Goal: Task Accomplishment & Management: Complete application form

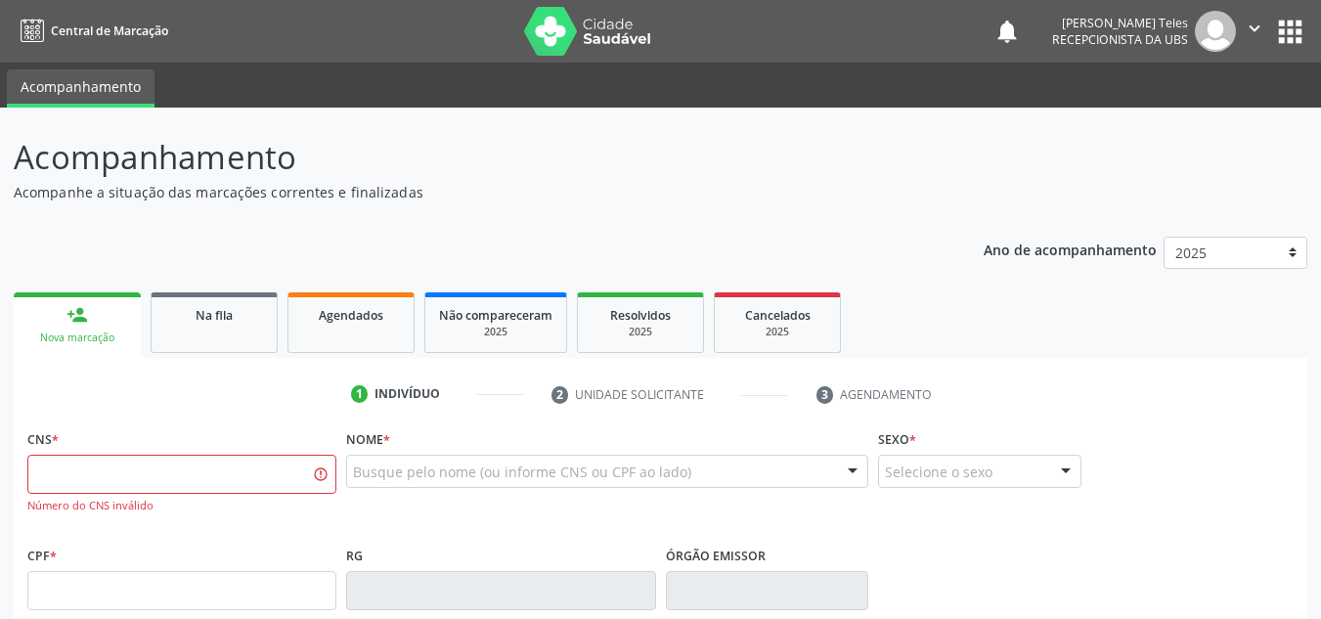
click at [216, 483] on input "text" at bounding box center [181, 474] width 309 height 39
type input "702 9025 5491 7372"
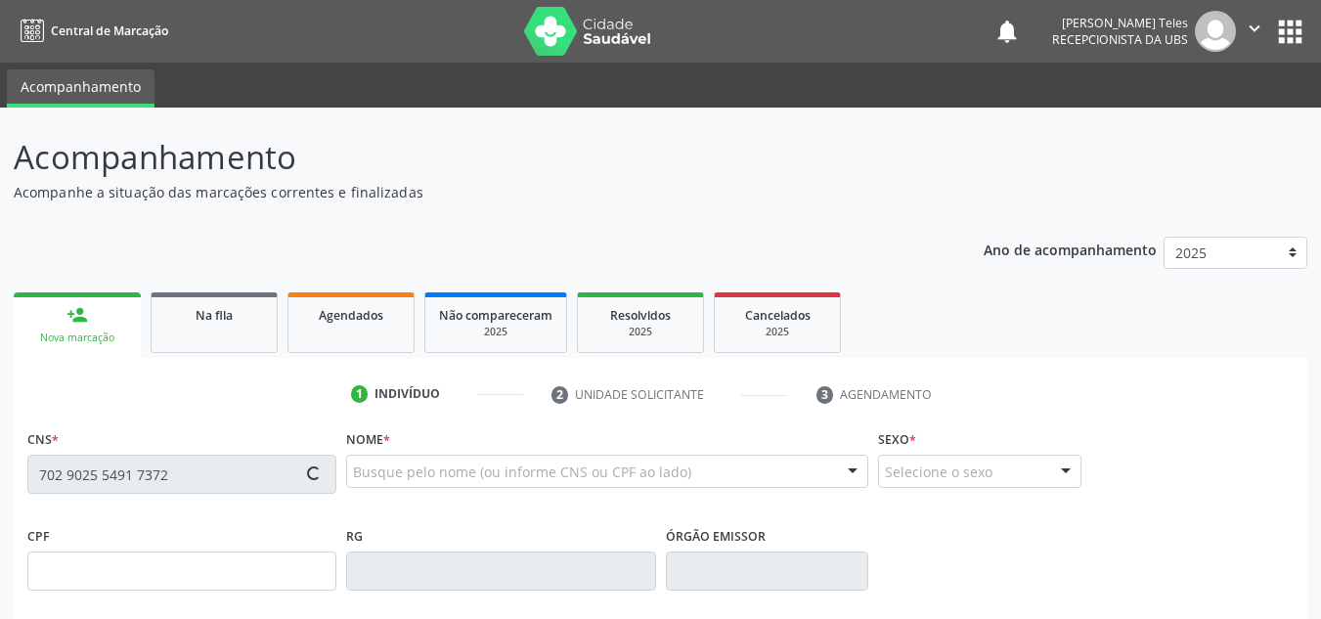
type input "[DATE]"
type input "Amerentina de [DEMOGRAPHIC_DATA]"
type input "[PHONE_NUMBER]"
type input "148"
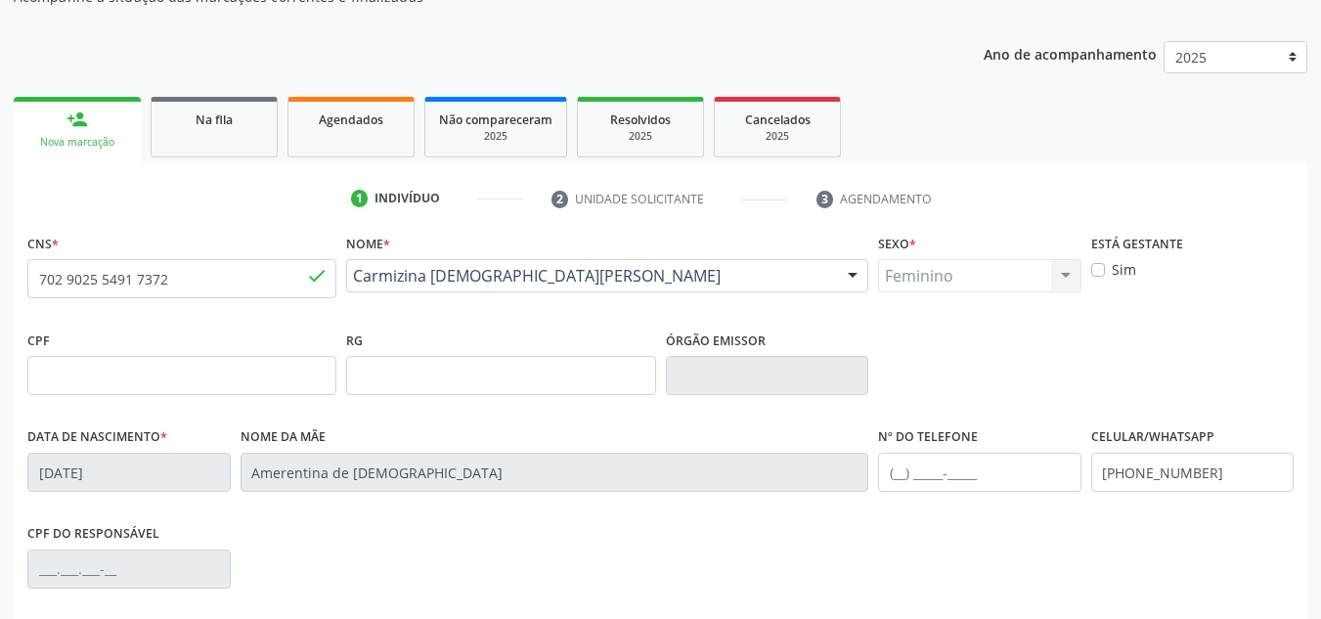
scroll to position [293, 0]
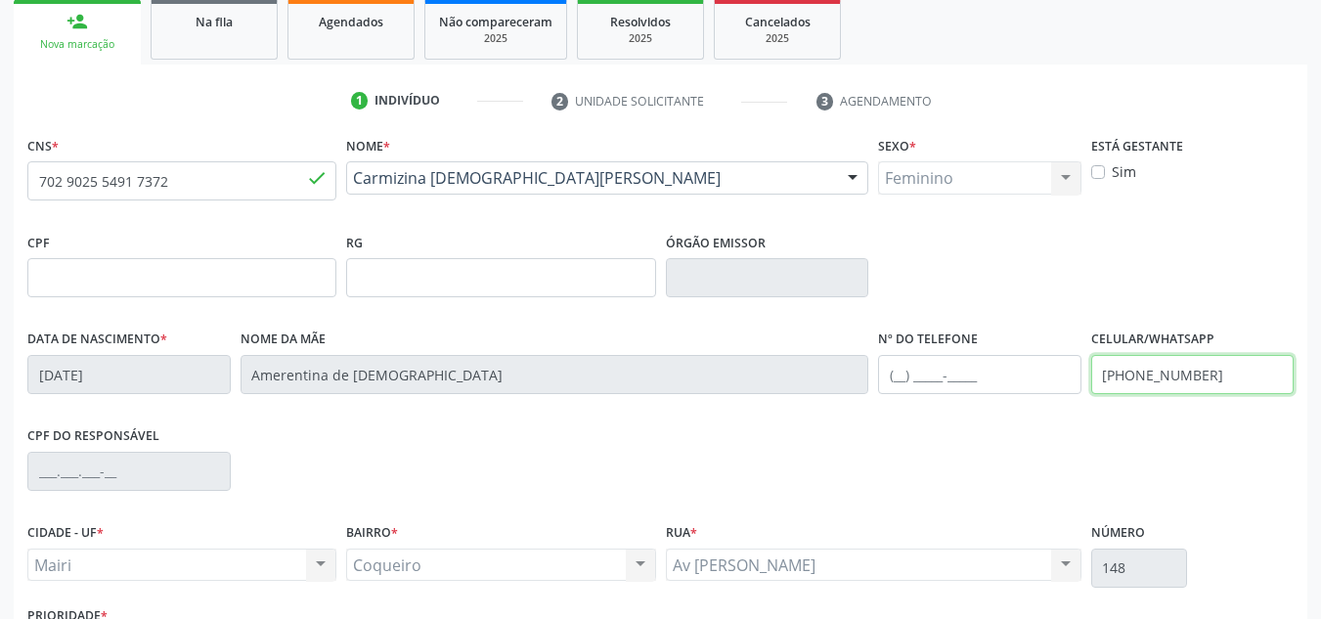
click at [1224, 384] on input "[PHONE_NUMBER]" at bounding box center [1192, 374] width 203 height 39
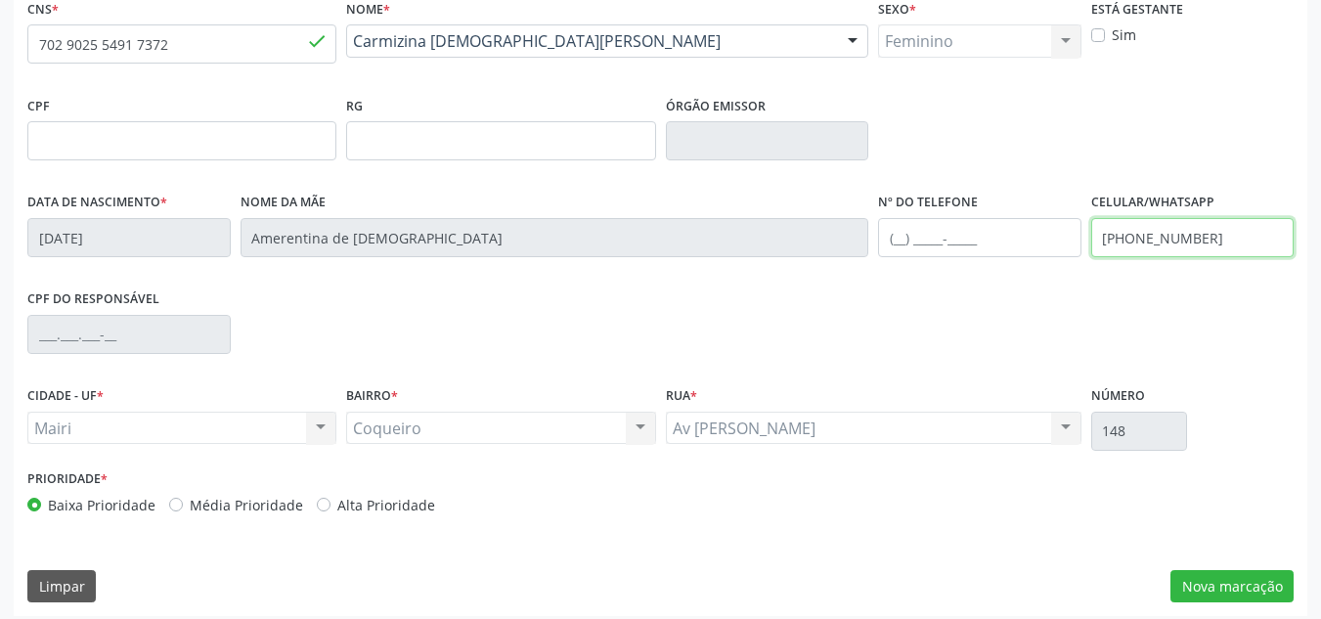
scroll to position [441, 0]
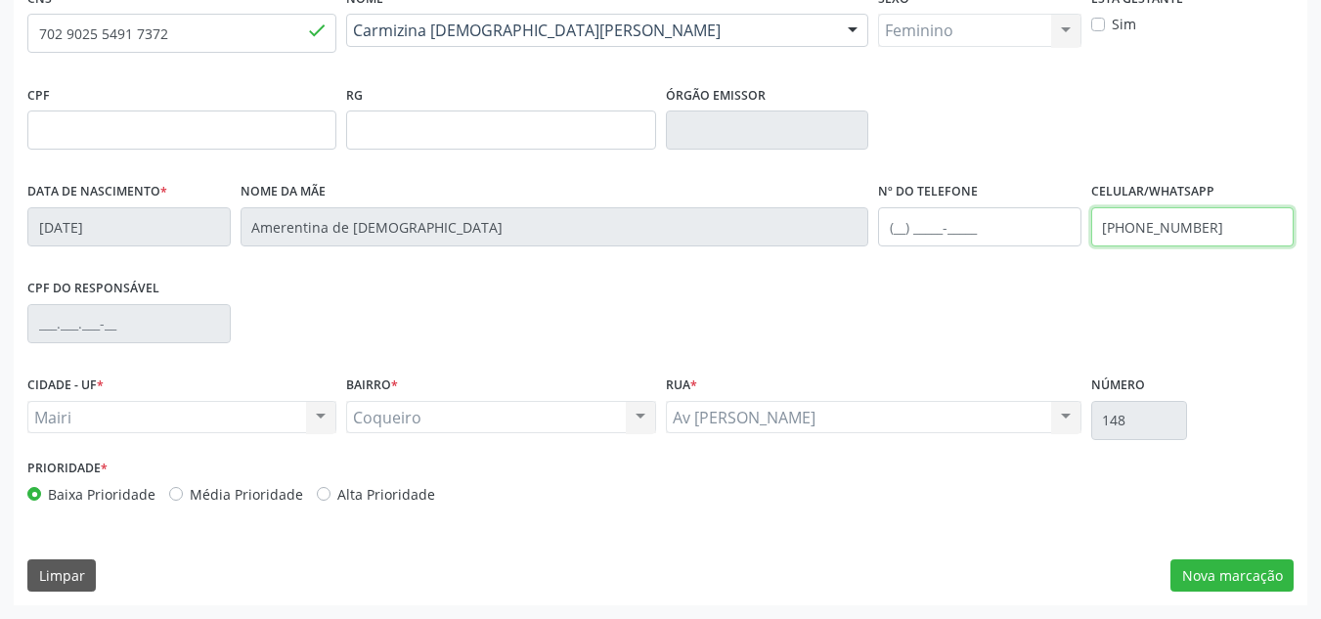
type input "[PHONE_NUMBER]"
click at [190, 492] on label "Média Prioridade" at bounding box center [246, 494] width 113 height 21
click at [171, 492] on input "Média Prioridade" at bounding box center [176, 493] width 14 height 18
radio input "true"
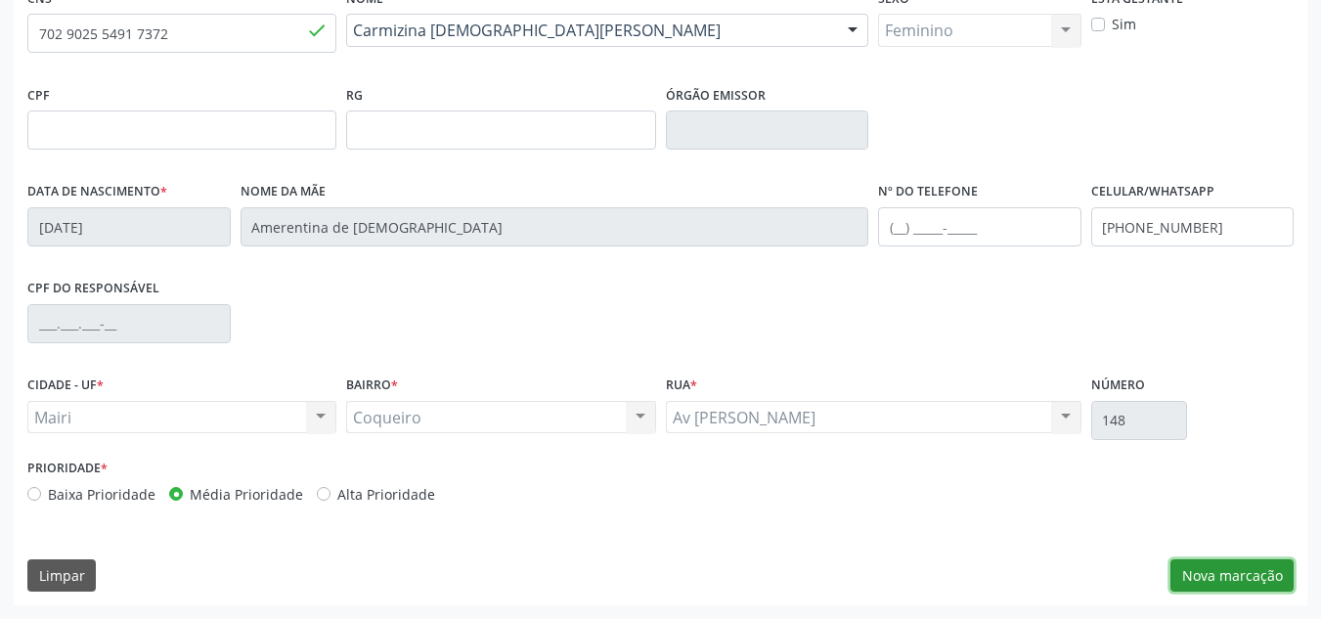
click at [1227, 587] on button "Nova marcação" at bounding box center [1231, 575] width 123 height 33
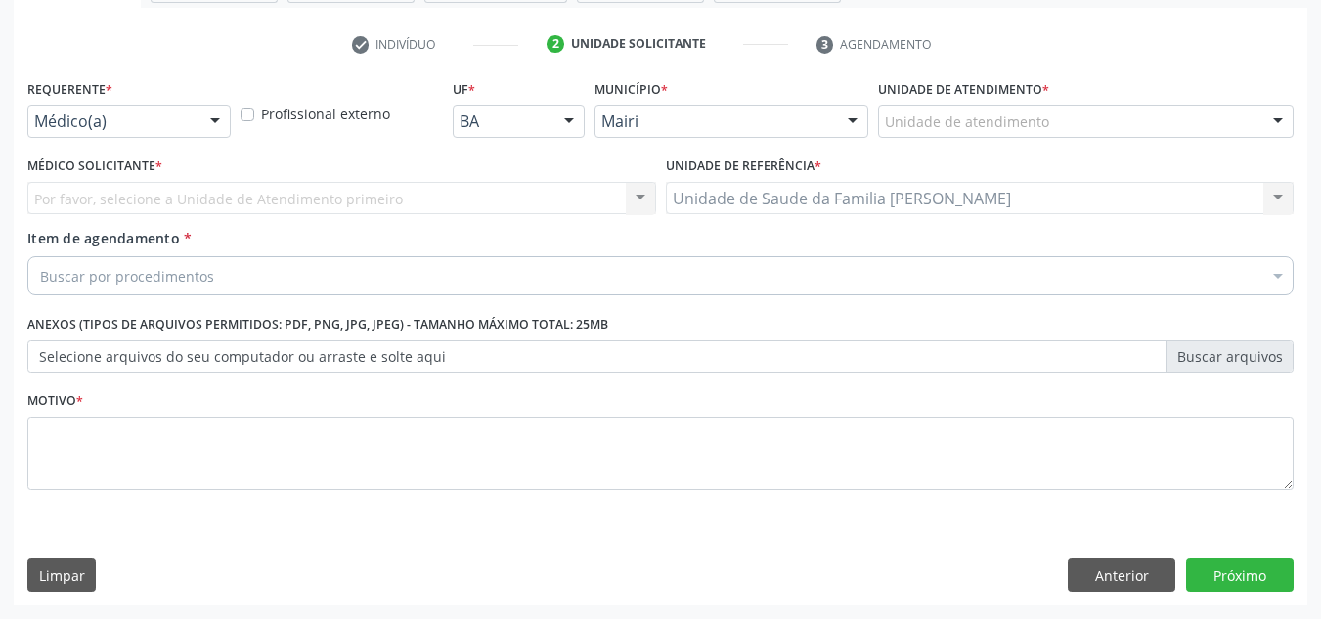
scroll to position [350, 0]
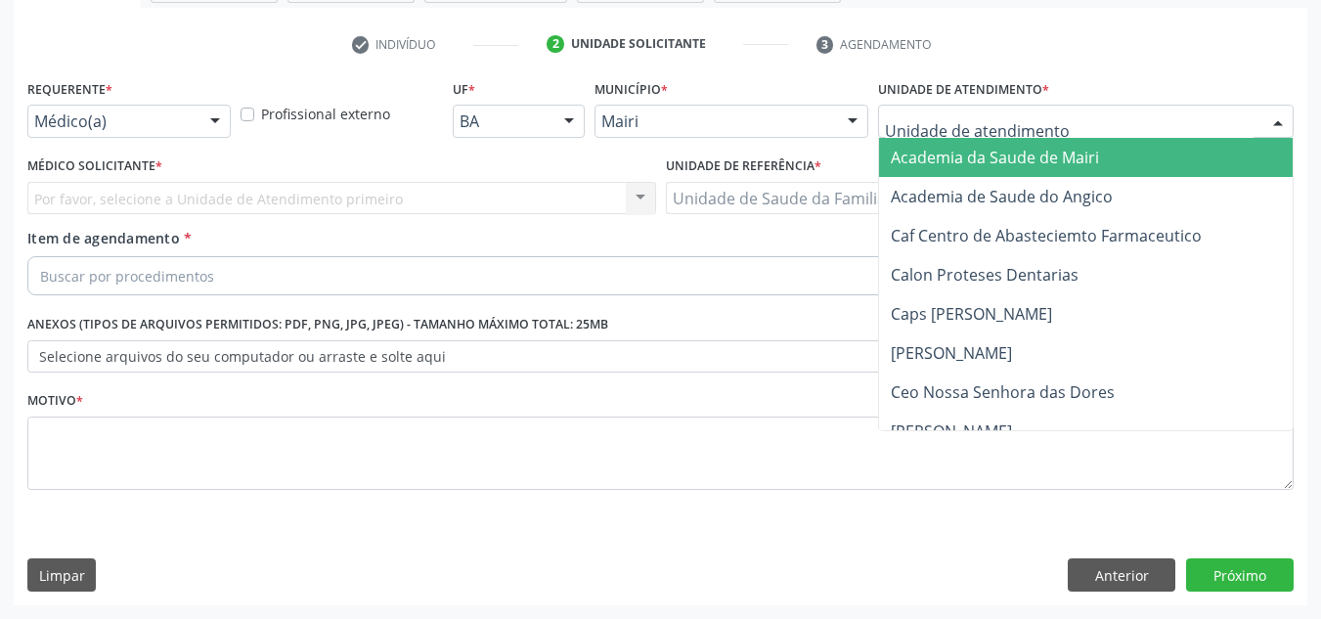
click at [1094, 132] on div at bounding box center [1085, 121] width 415 height 33
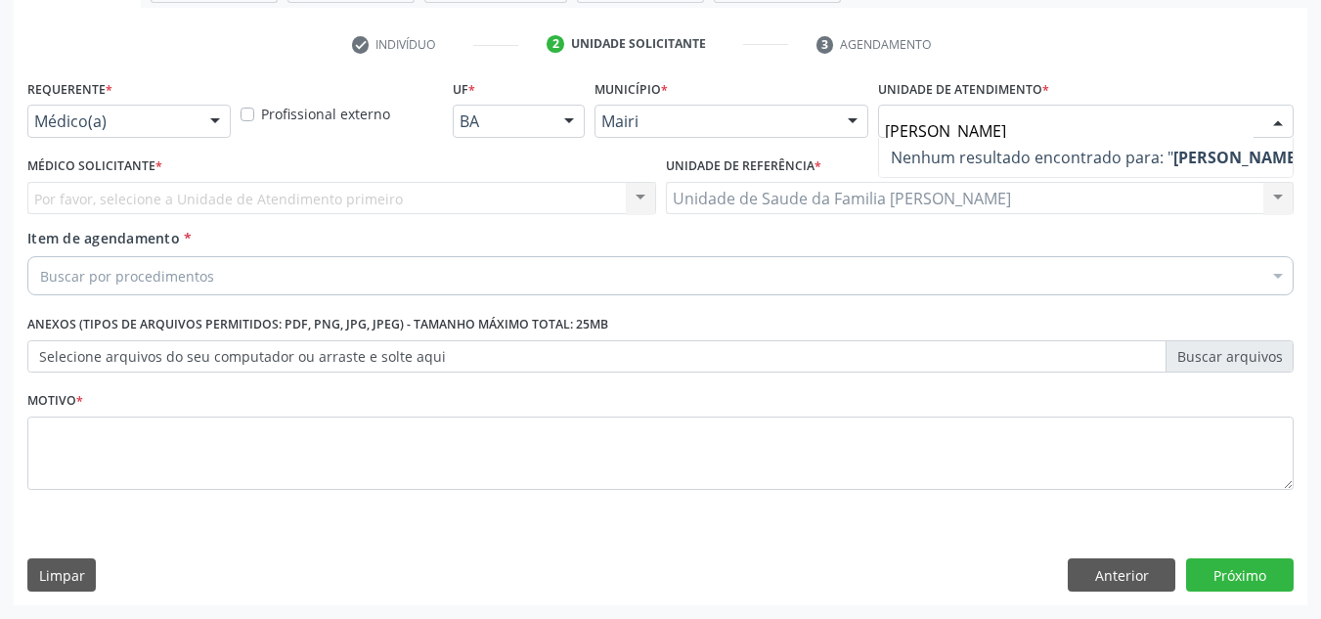
type input "J"
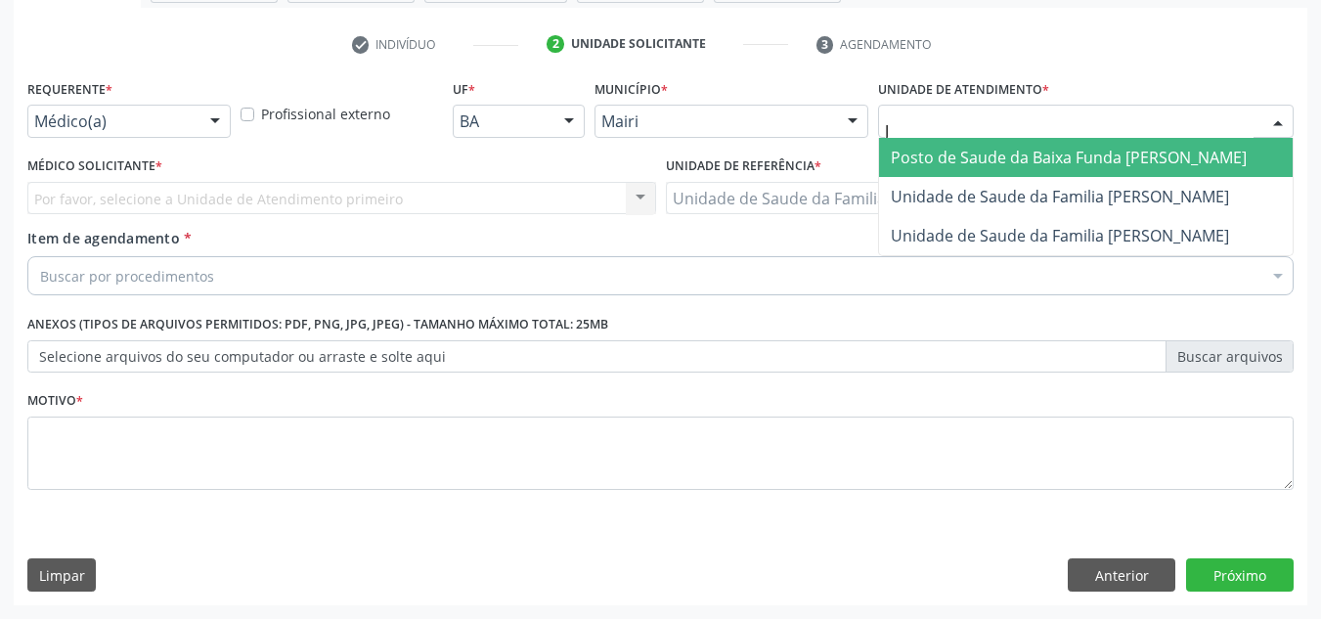
type input "[PERSON_NAME]"
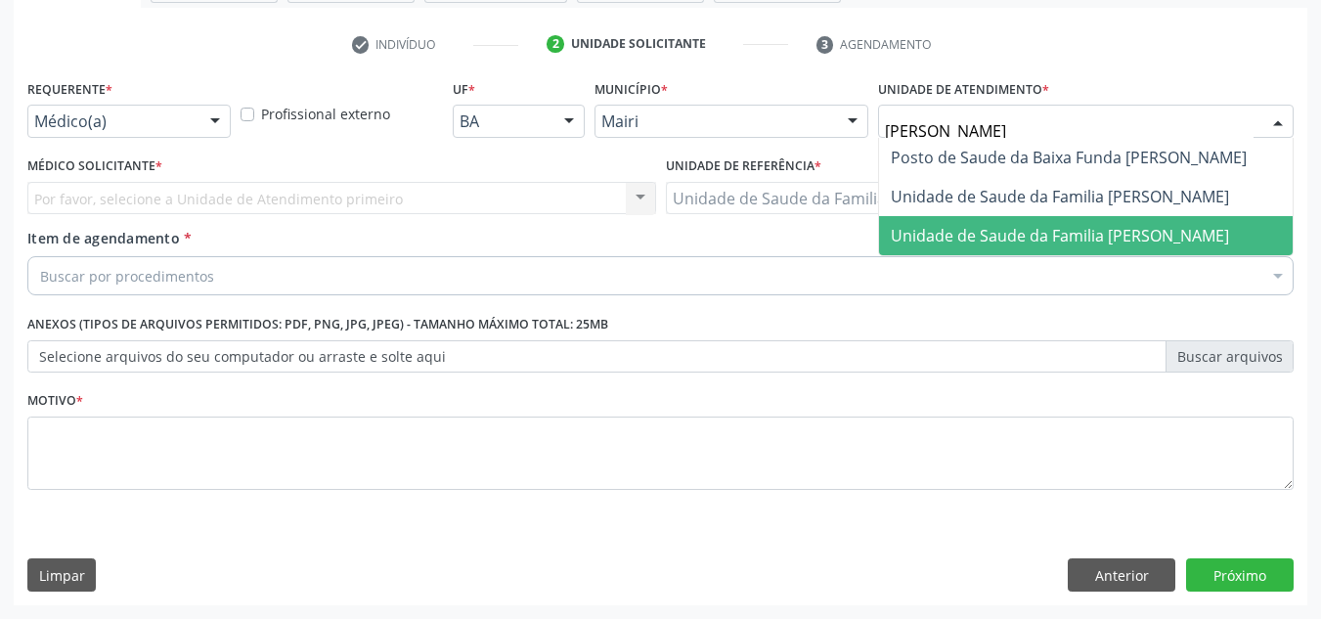
click at [1113, 236] on span "Unidade de Saude da Familia [PERSON_NAME]" at bounding box center [1059, 236] width 338 height 22
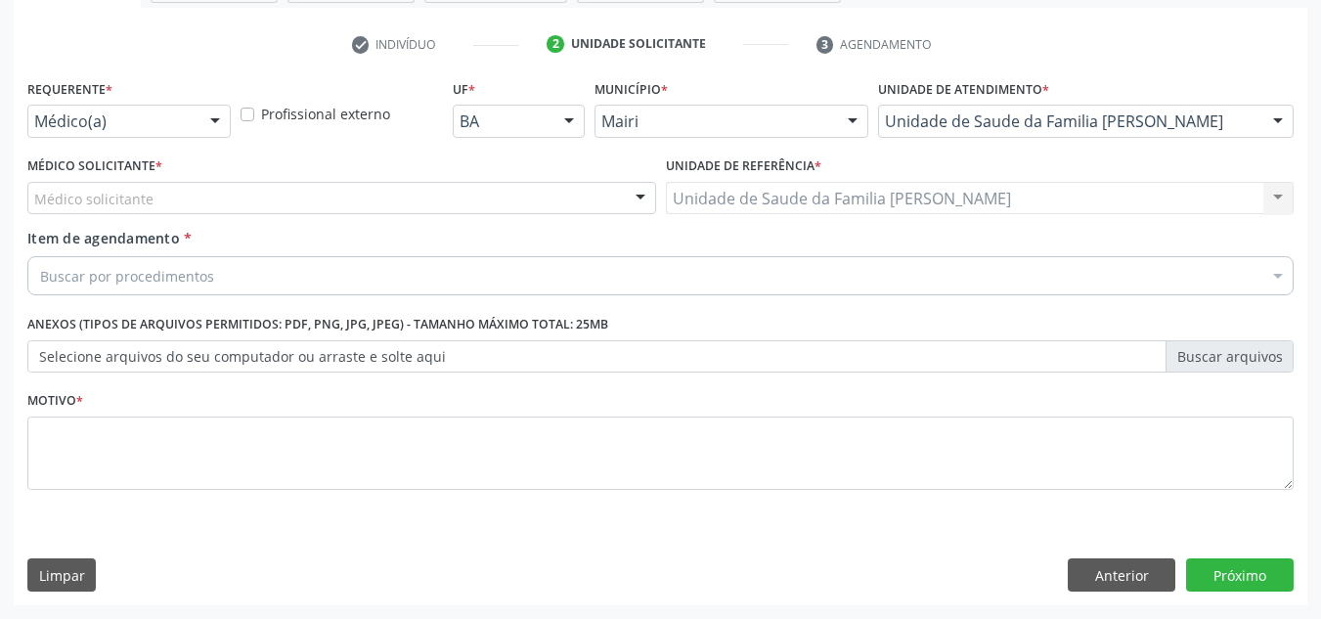
click at [352, 275] on div "Buscar por procedimentos" at bounding box center [660, 275] width 1266 height 39
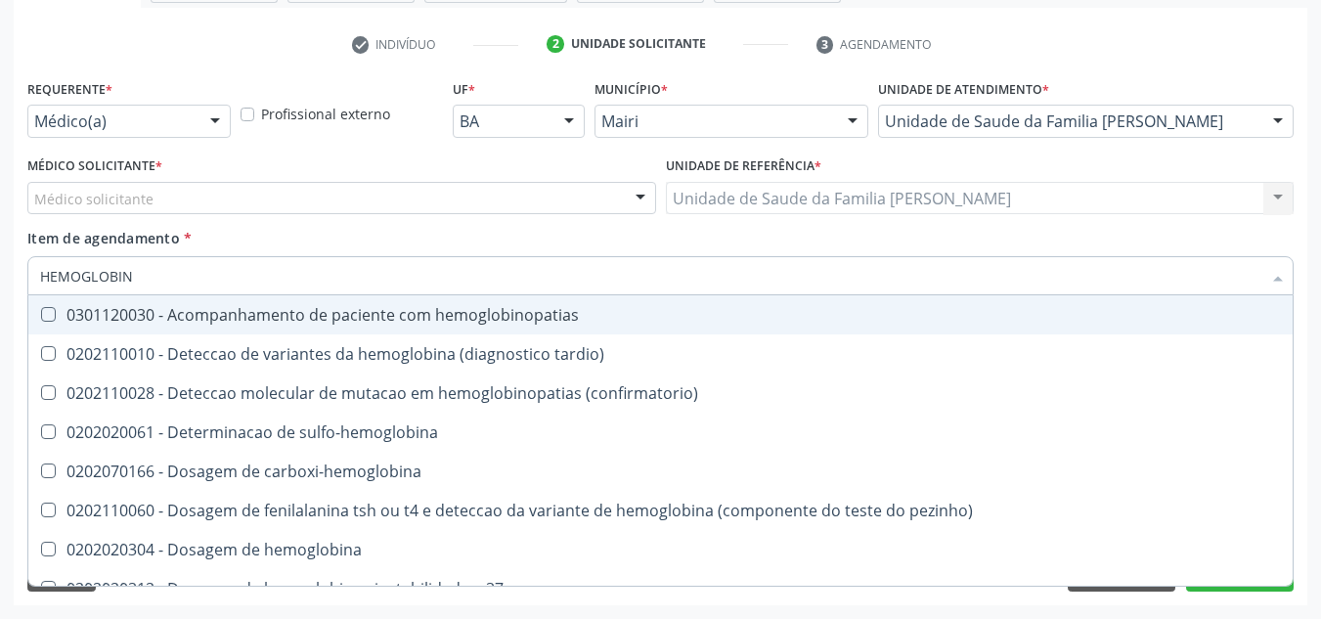
type input "HEMOGLOBINA"
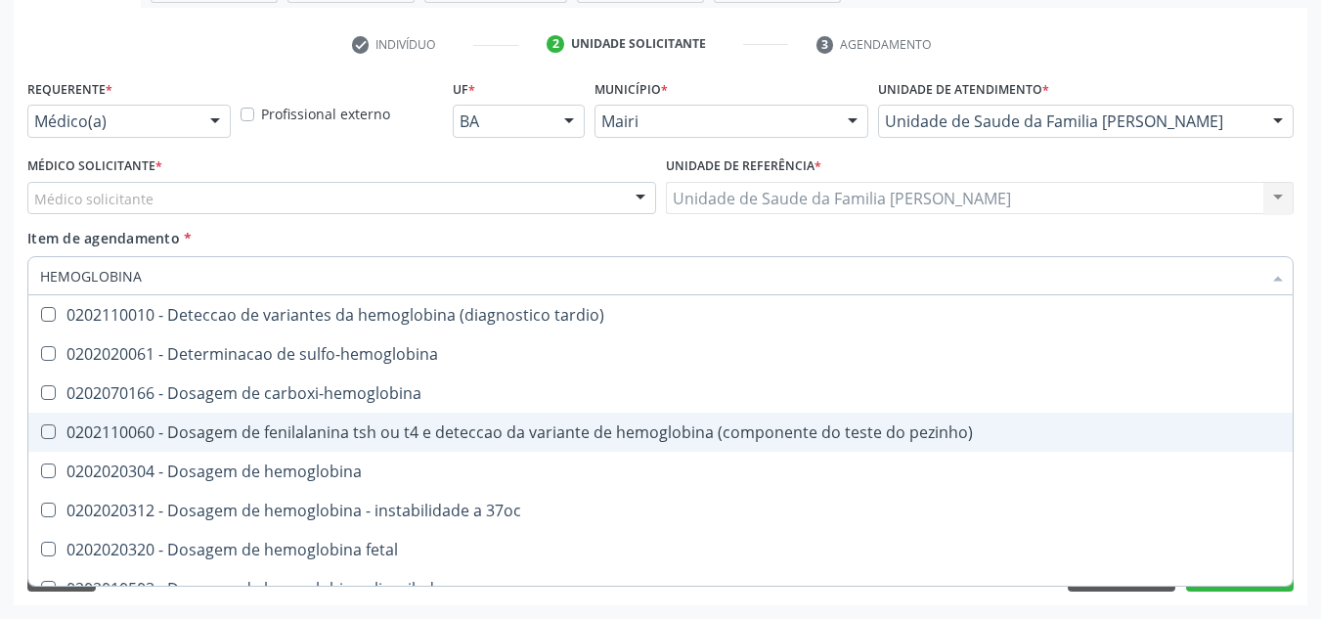
scroll to position [98, 0]
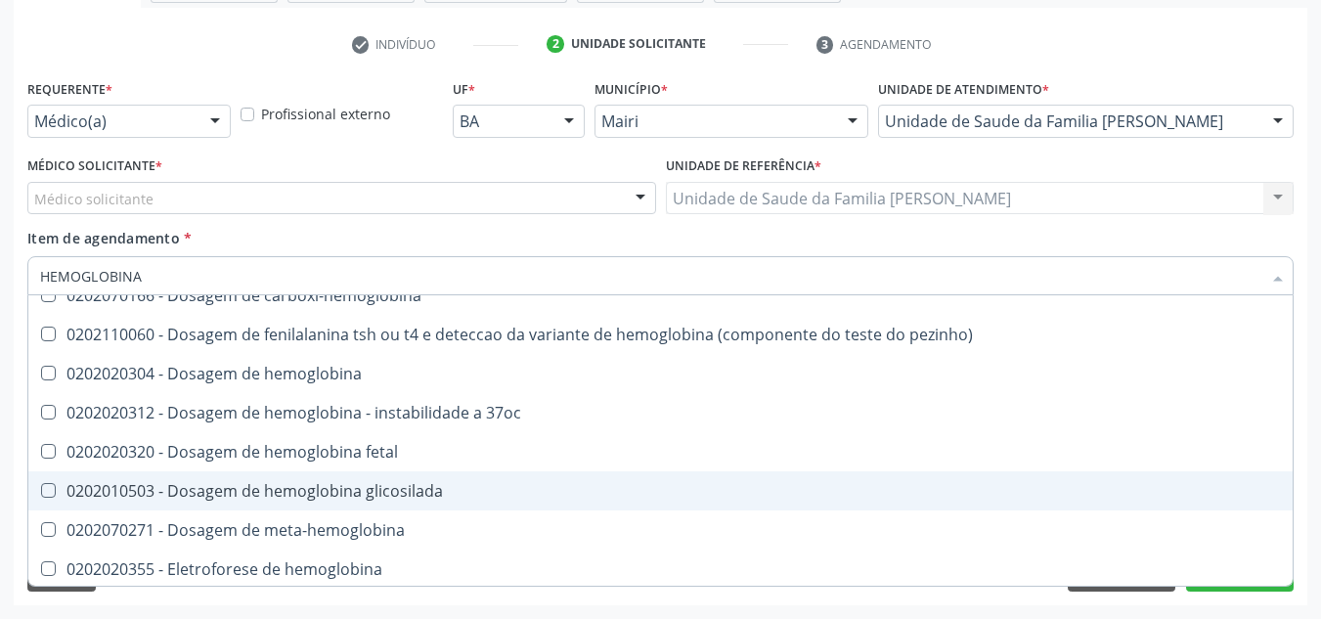
click at [345, 491] on div "0202010503 - Dosagem de hemoglobina glicosilada" at bounding box center [660, 491] width 1240 height 16
checkbox glicosilada "true"
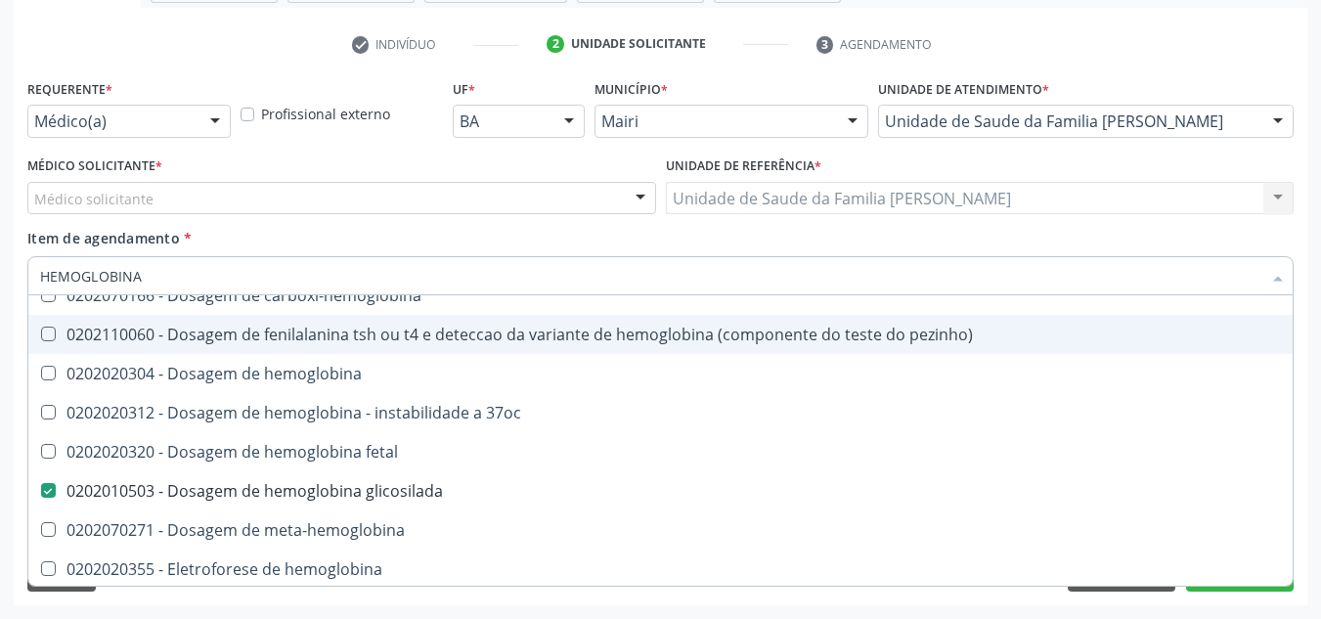
drag, startPoint x: 198, startPoint y: 270, endPoint x: 7, endPoint y: 276, distance: 191.7
click at [8, 276] on div "Acompanhamento Acompanhe a situação das marcações correntes e finalizadas Relat…" at bounding box center [660, 188] width 1321 height 861
checkbox glicosilada "false"
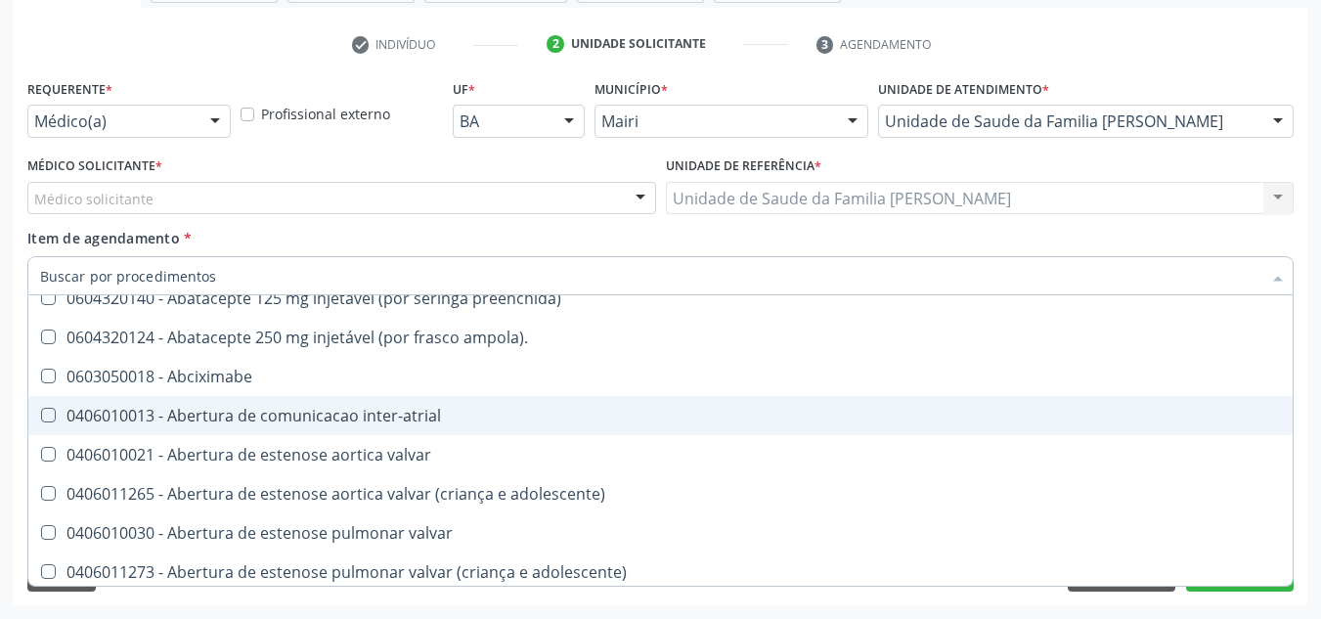
scroll to position [179, 0]
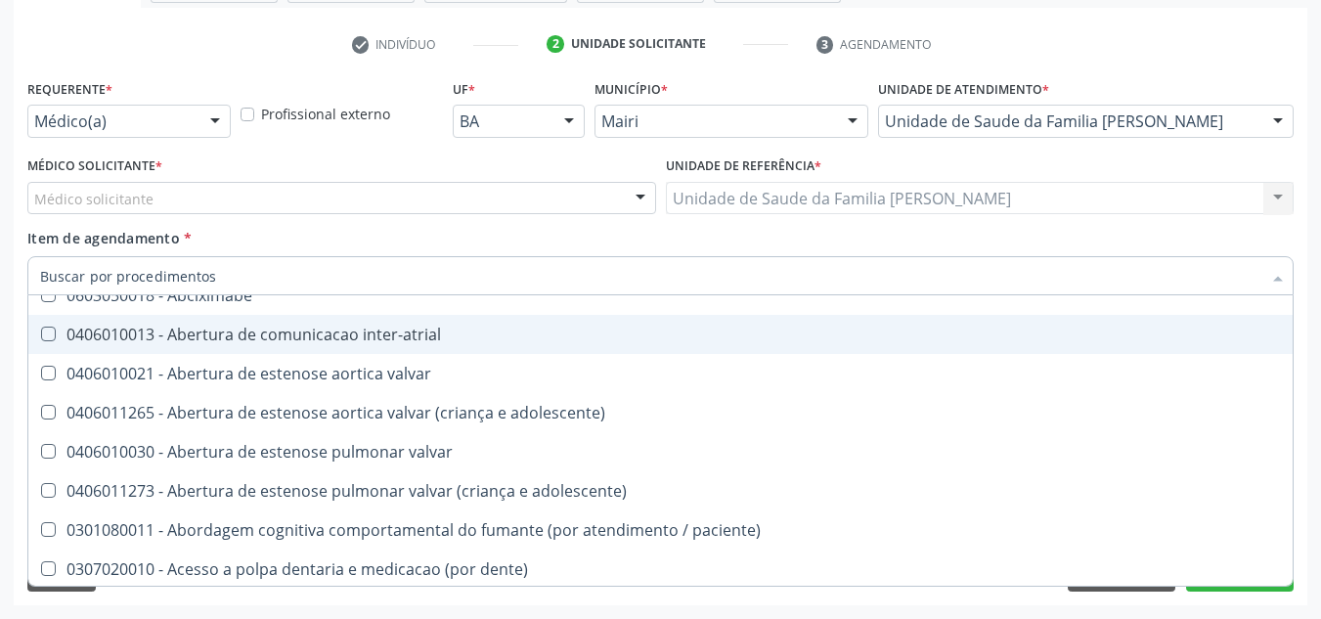
type input "H"
checkbox link "true"
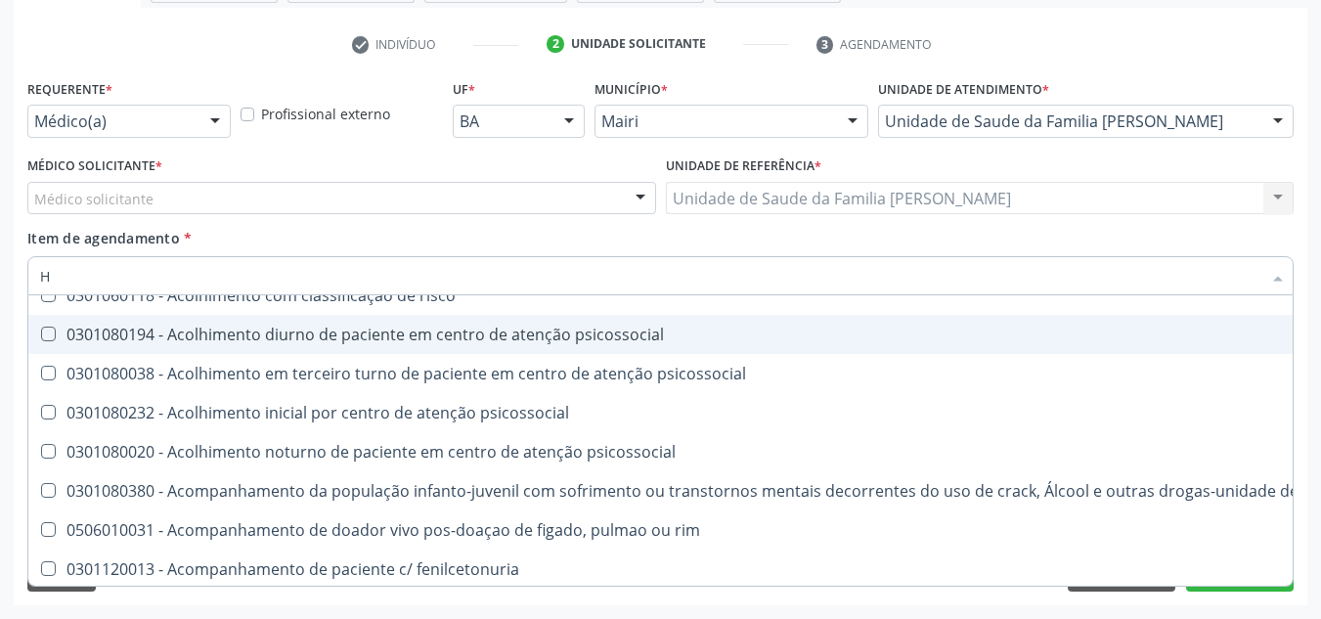
type input "HE"
checkbox genético "true"
checkbox glicosilada "false"
type input "HEM"
checkbox tonometria "true"
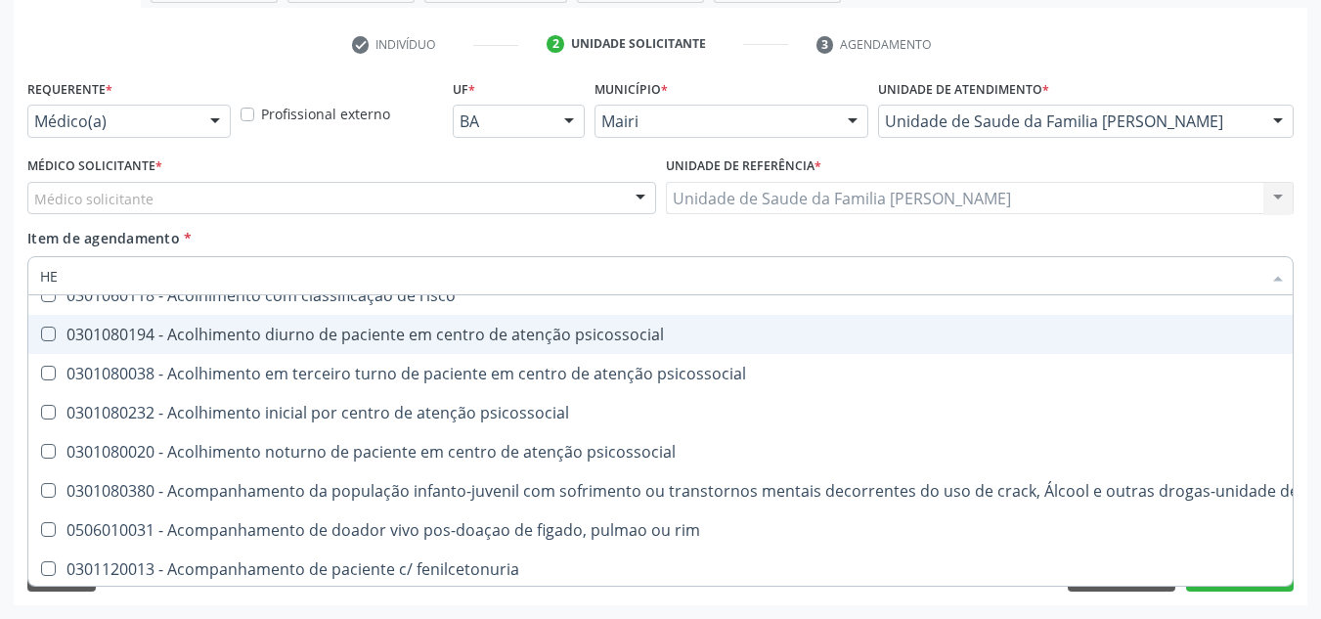
checkbox genético "false"
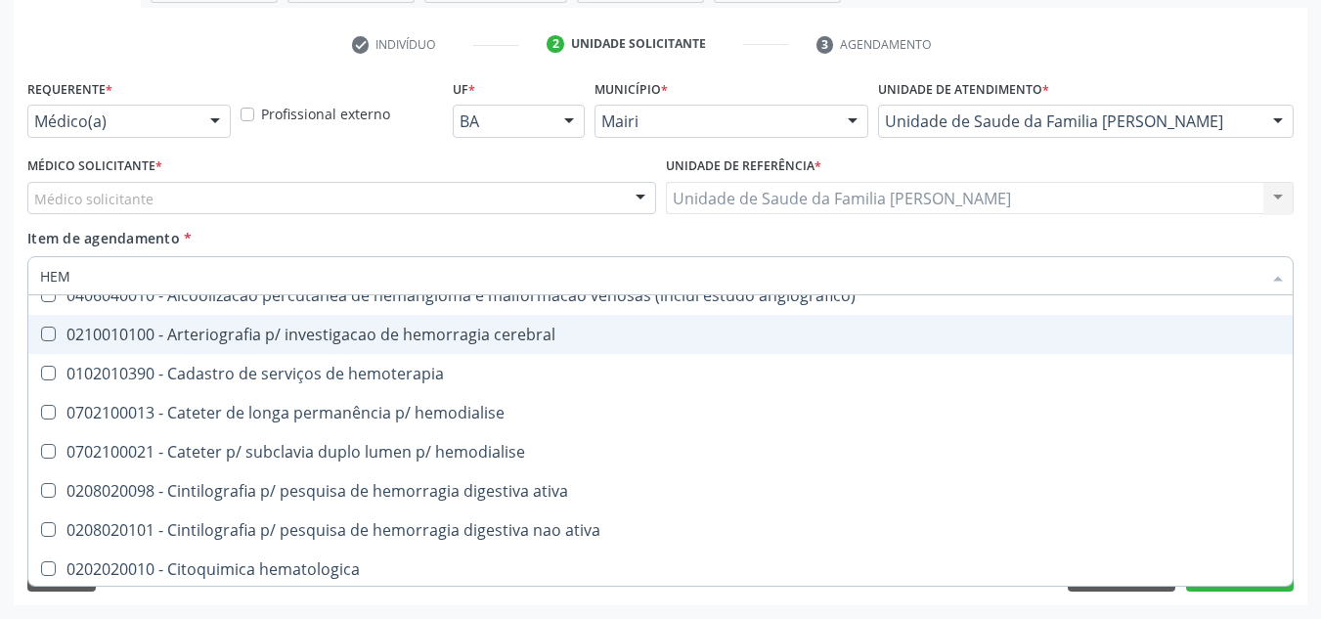
type input "HEMO"
checkbox fase "true"
checkbox glicosilada "false"
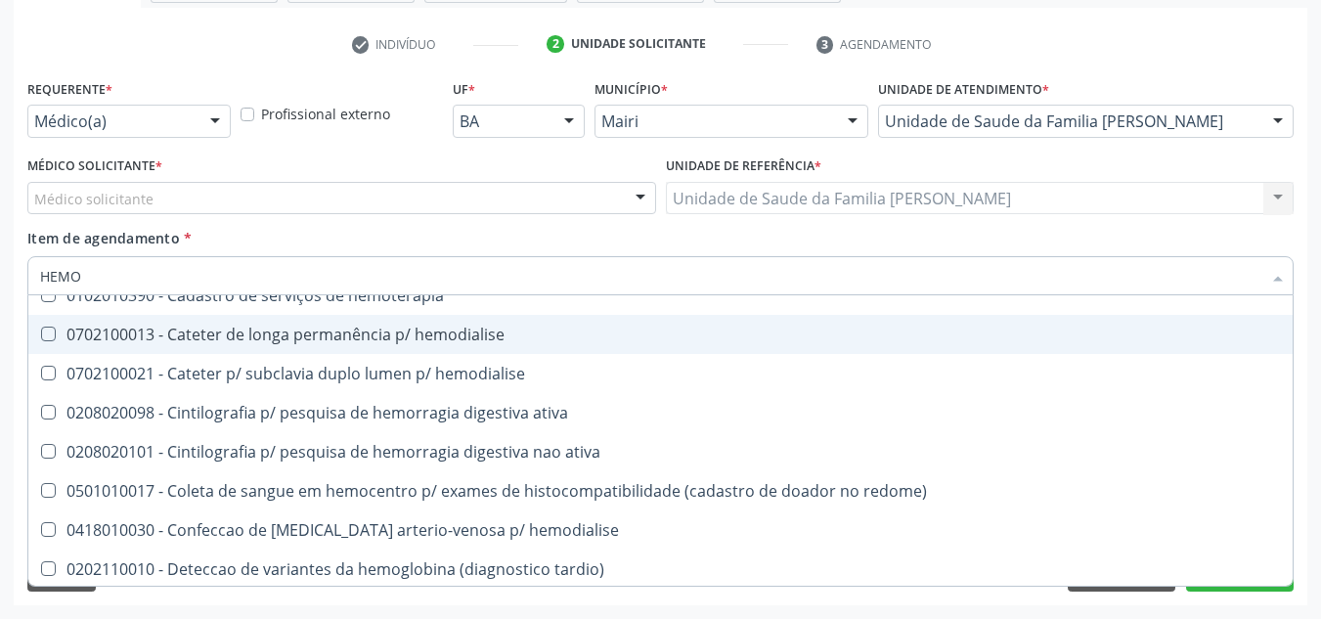
type input "HEMOG"
checkbox tardio\) "true"
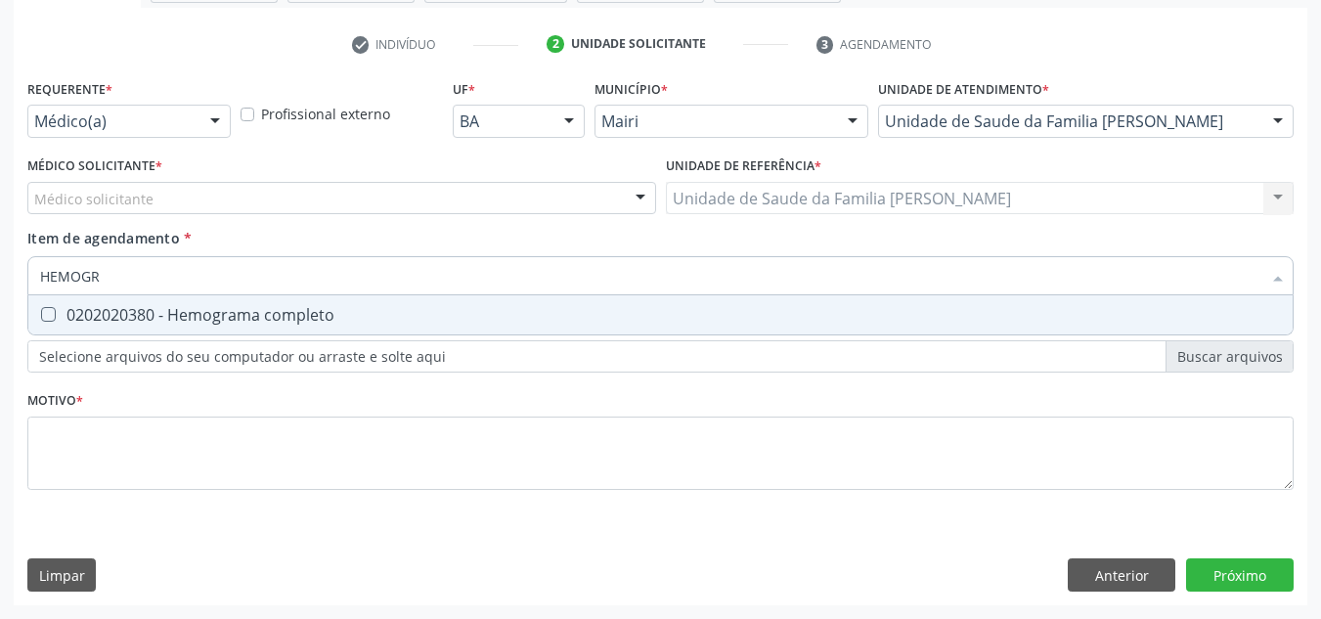
scroll to position [0, 0]
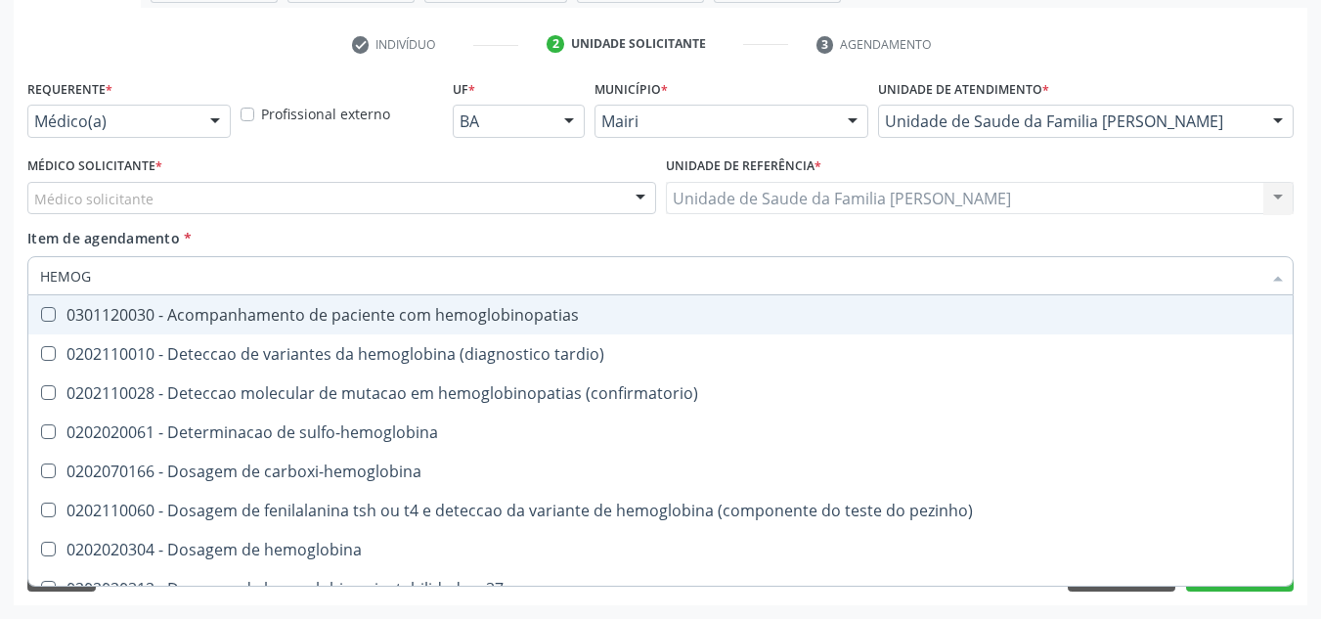
type input "HEMOGR"
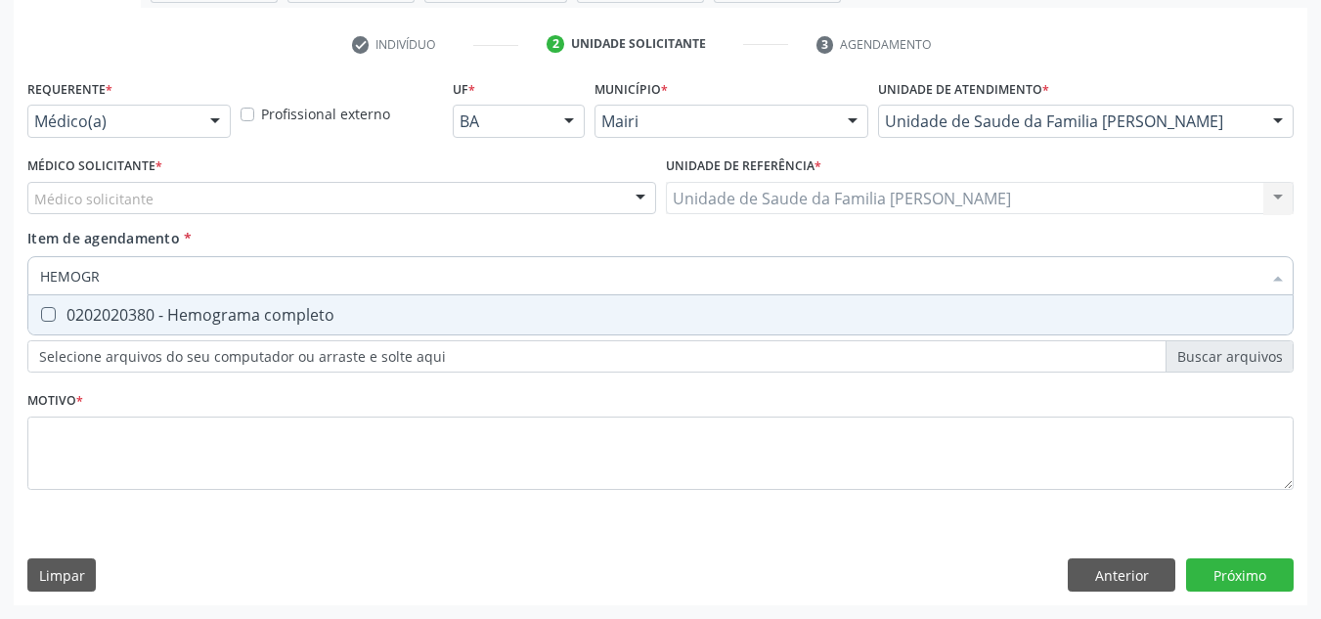
click at [58, 315] on div "0202020380 - Hemograma completo" at bounding box center [660, 315] width 1240 height 16
checkbox completo "true"
drag, startPoint x: 149, startPoint y: 281, endPoint x: 27, endPoint y: 286, distance: 121.3
click at [27, 286] on div "HEMOGR" at bounding box center [660, 275] width 1266 height 39
checkbox completo "false"
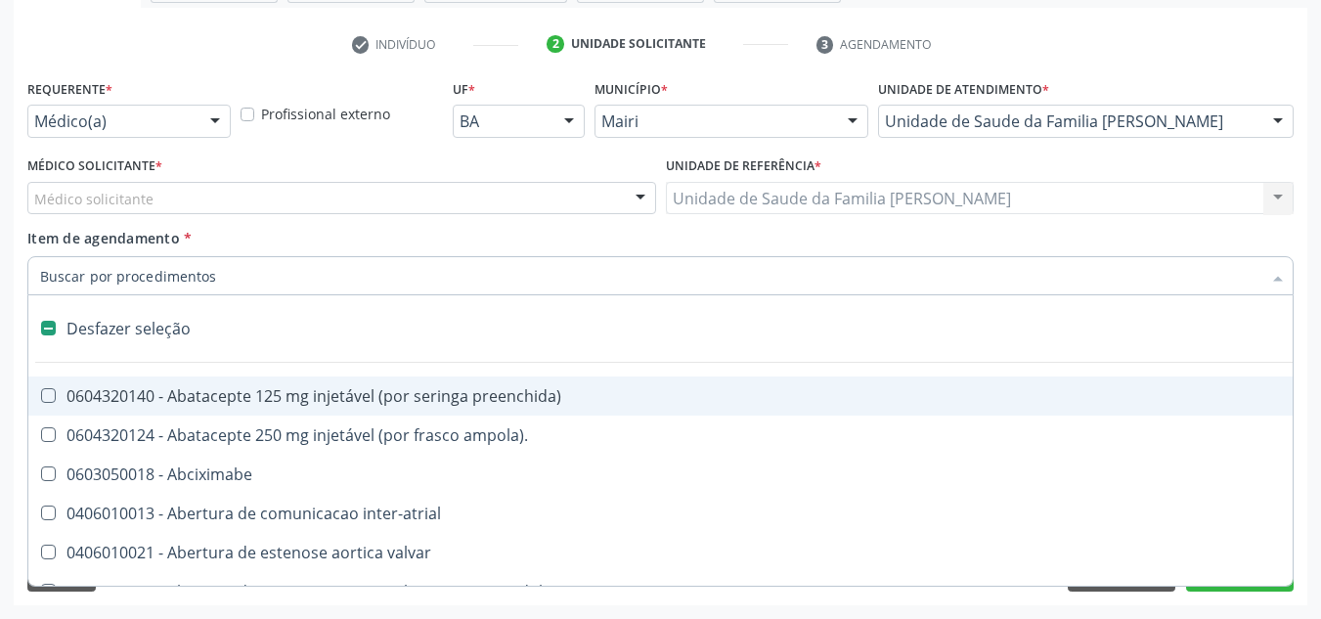
type input "G"
checkbox percutanea "true"
checkbox adolescente\) "true"
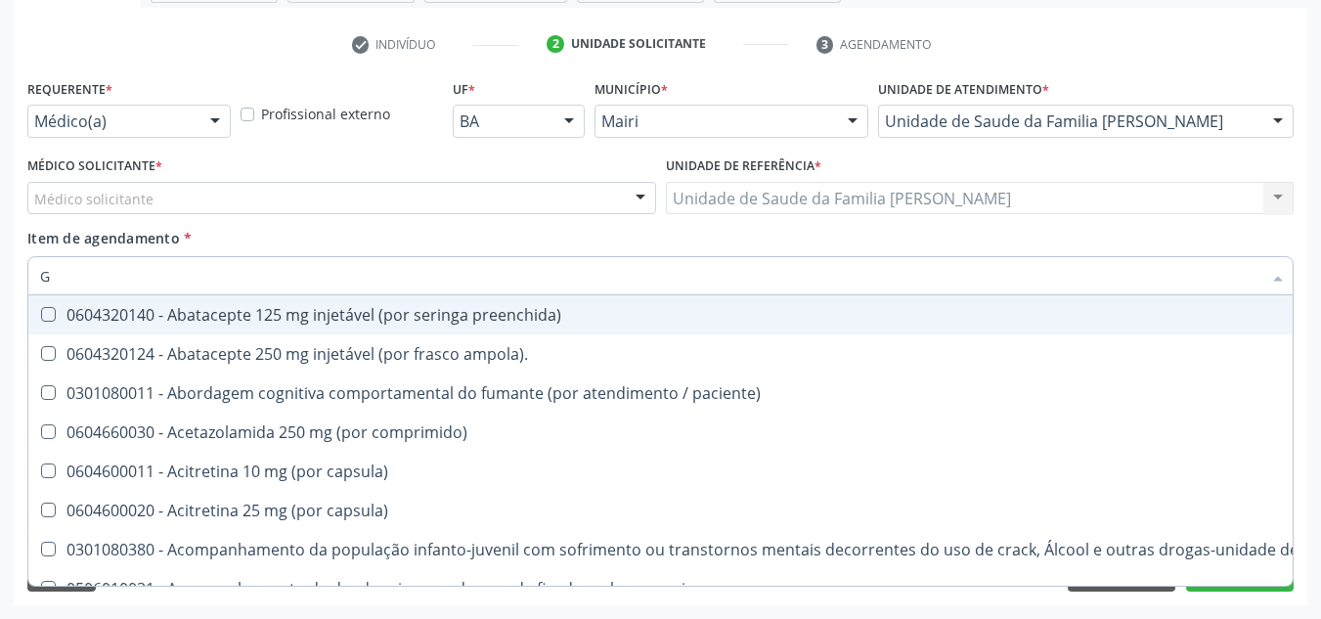
type input "GL"
checkbox frasco-ampola\) "true"
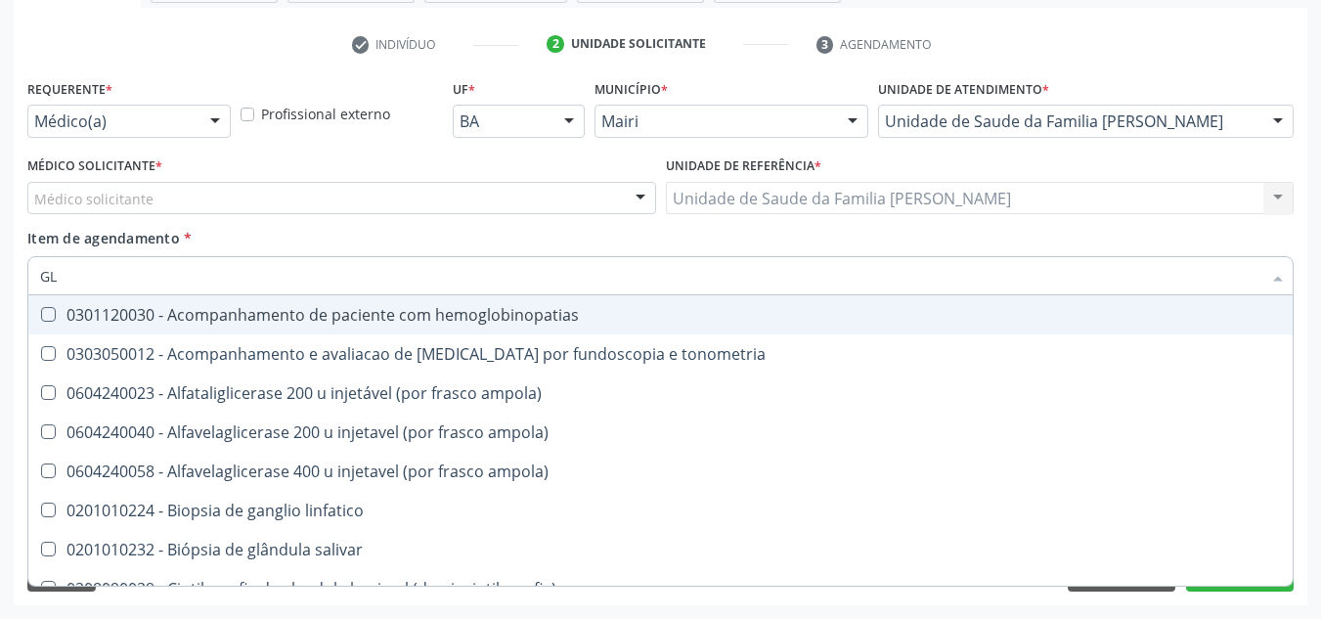
type input "GLI"
checkbox \(confirmatorio\) "true"
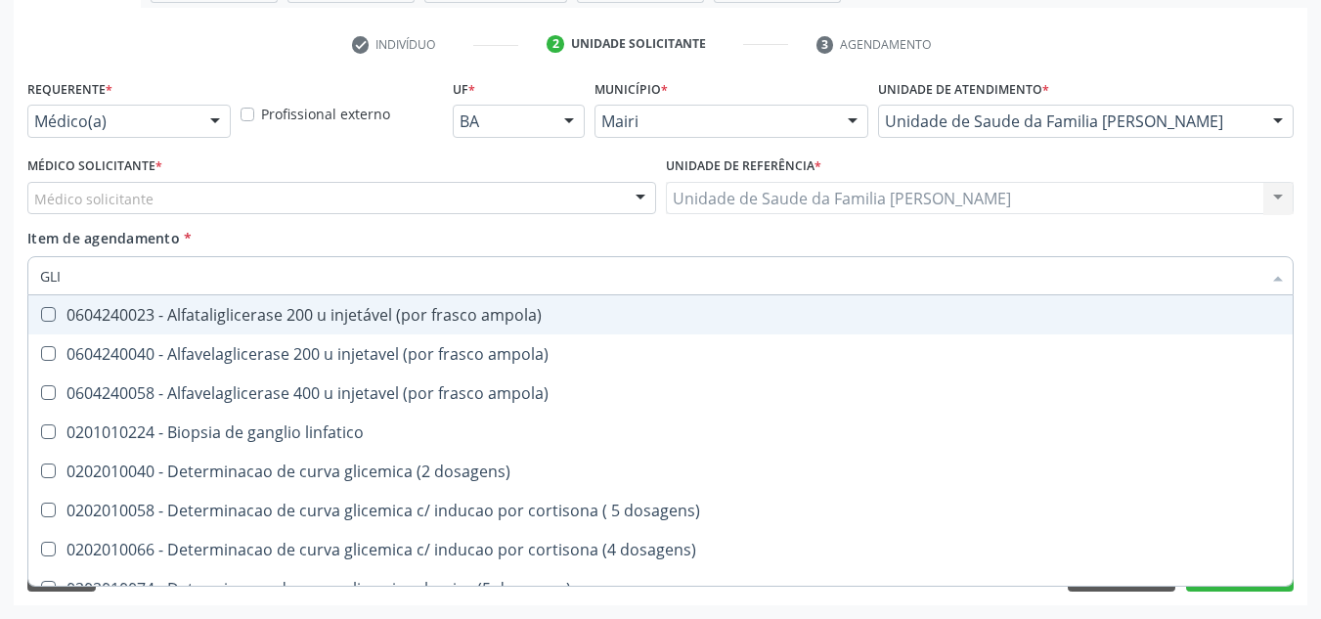
type input "GLIC"
checkbox desidrogenase "true"
checkbox glicosilada "false"
type input "GLICO"
checkbox dosagens\) "true"
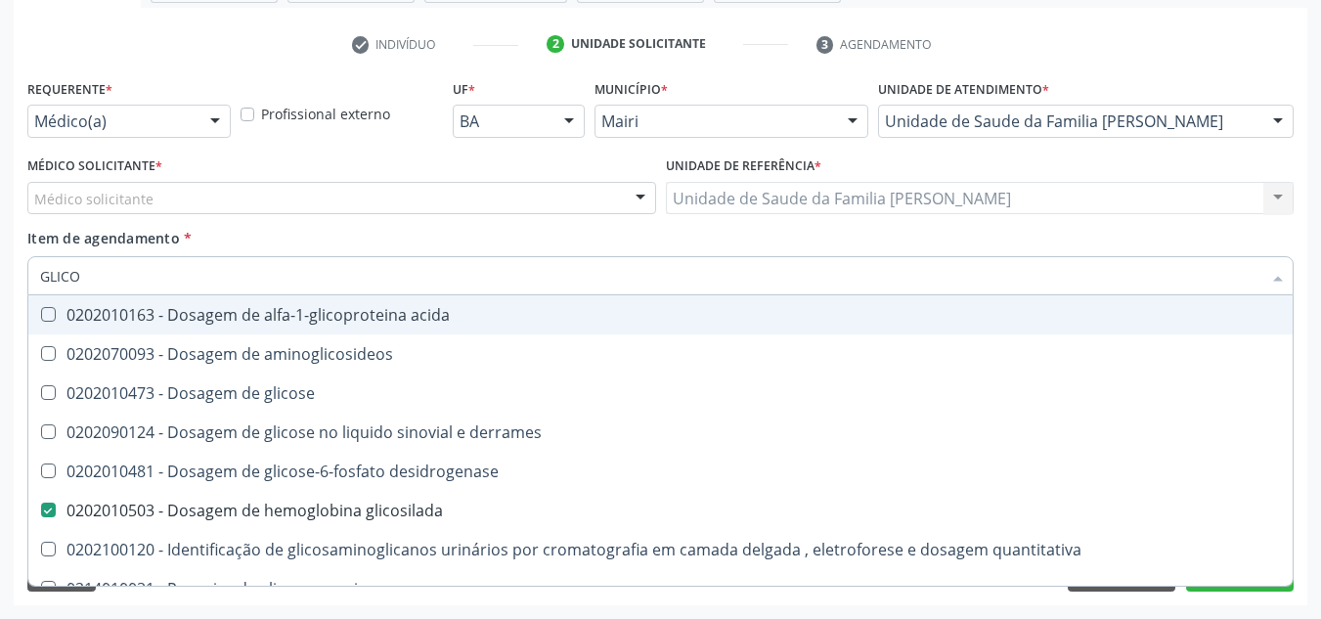
type input "GLICOS"
checkbox desidrogenase "true"
checkbox glicosilada "false"
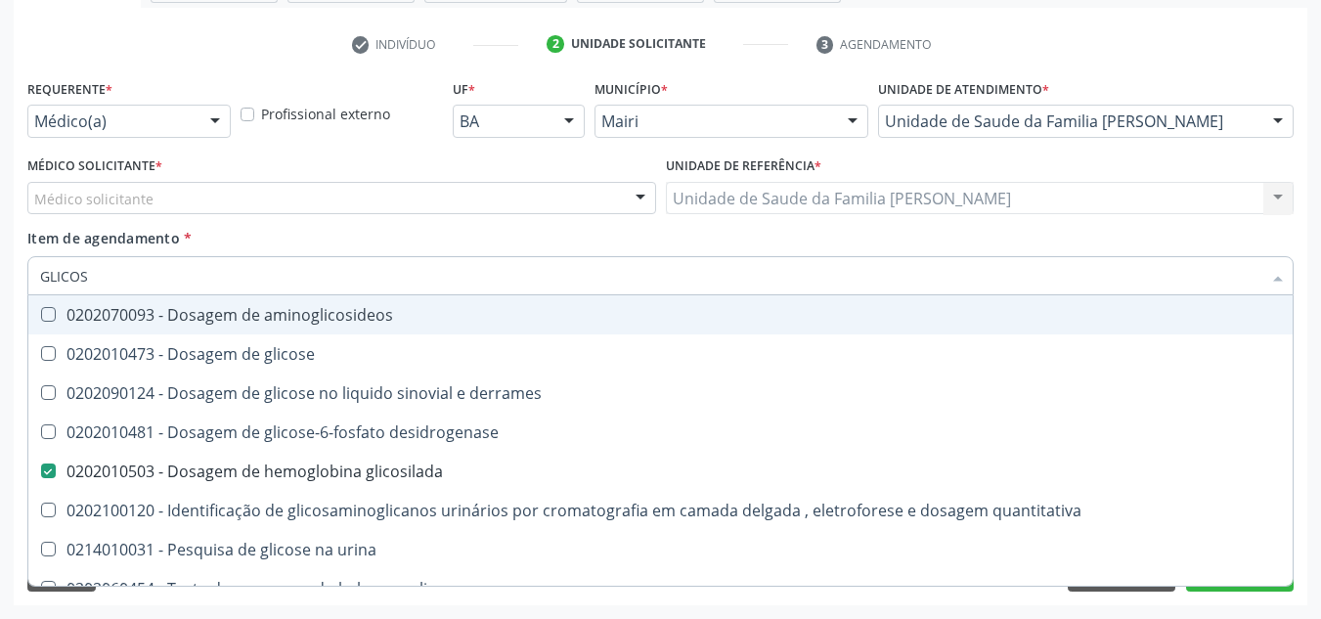
type input "GLICOSE"
checkbox glicosilada "false"
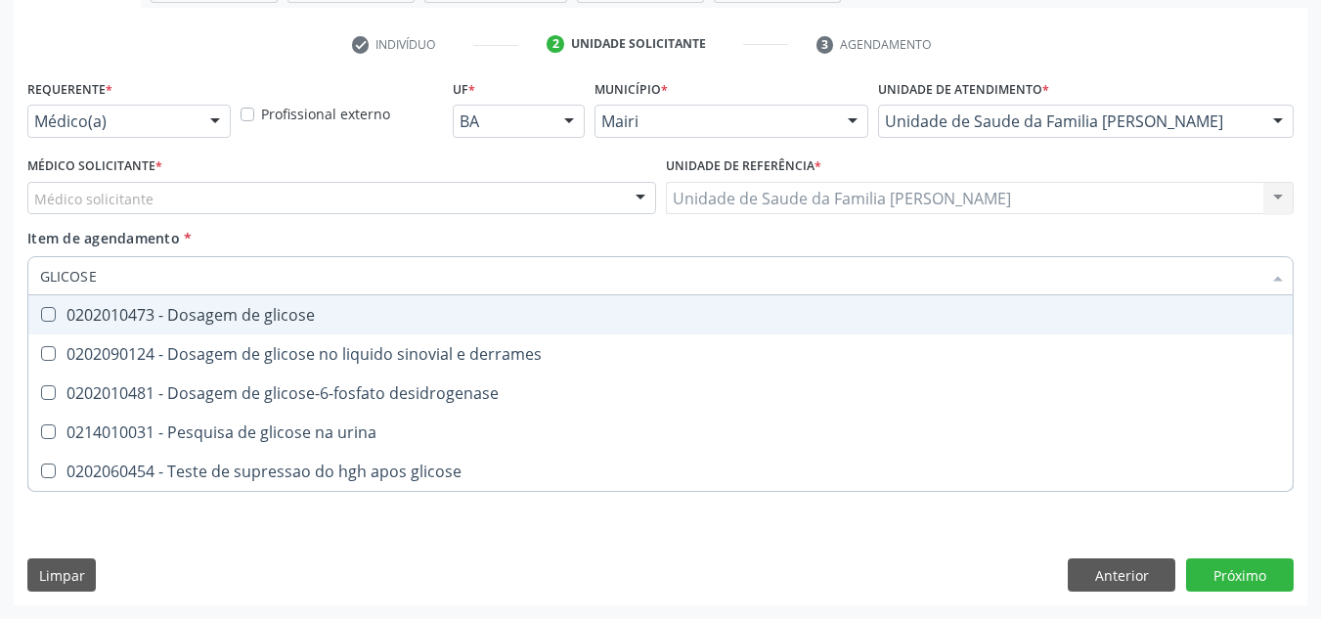
click at [54, 314] on glicose at bounding box center [48, 314] width 15 height 15
click at [41, 314] on glicose "checkbox" at bounding box center [34, 314] width 13 height 13
checkbox glicose "true"
drag, startPoint x: 163, startPoint y: 268, endPoint x: 21, endPoint y: 268, distance: 142.7
click at [21, 270] on div "Requerente * Médico(a) Médico(a) Enfermeiro(a) Paciente Nenhum resultado encont…" at bounding box center [660, 339] width 1293 height 531
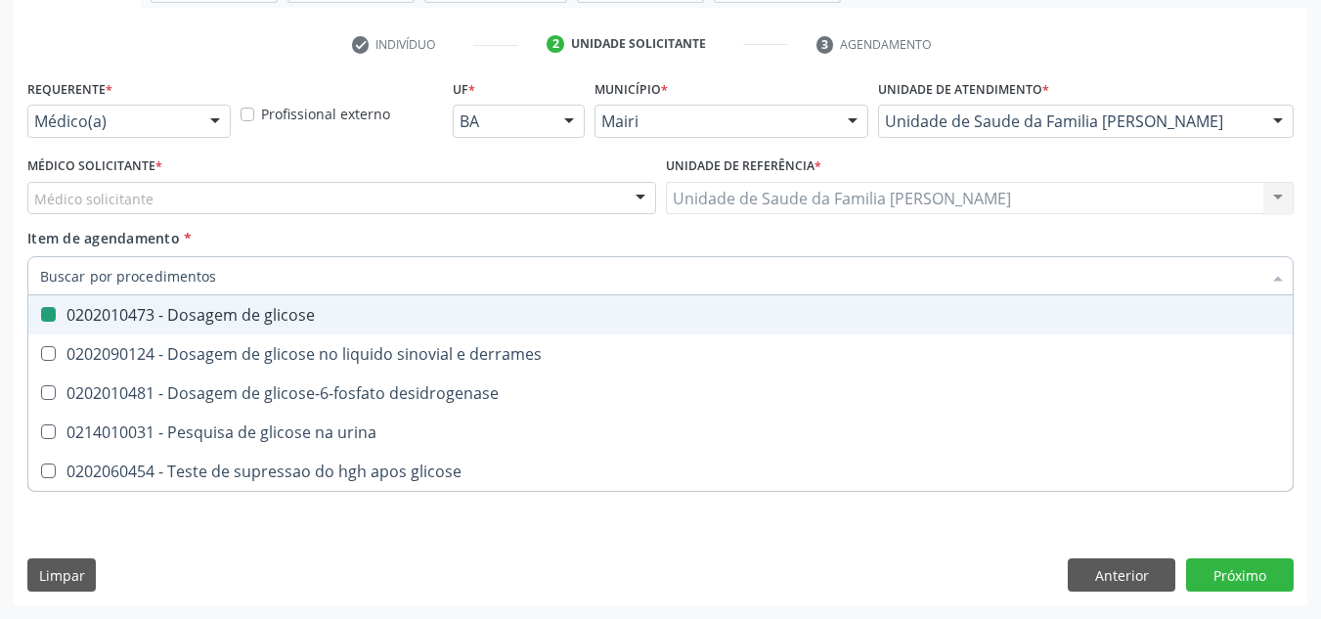
checkbox glicose "false"
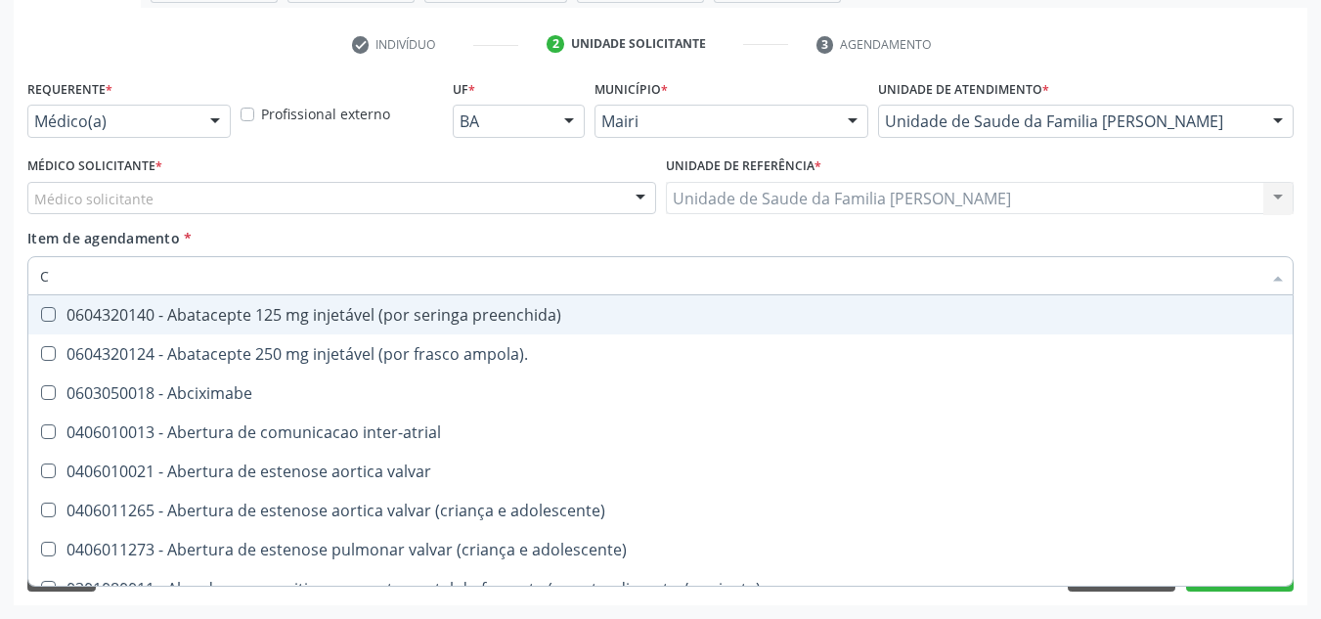
type input "CO"
checkbox comprimido\) "true"
checkbox per-operatoria "true"
checkbox osseo "true"
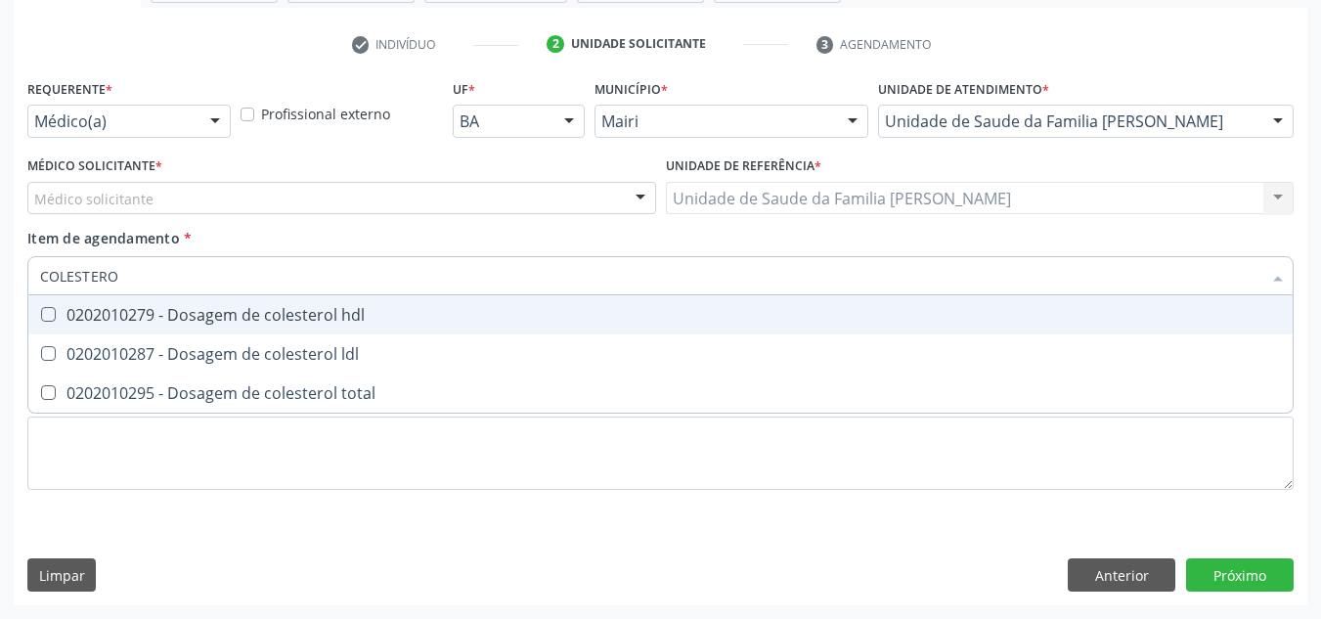
type input "COLESTEROL"
click at [61, 315] on div "0202010279 - Dosagem de colesterol hdl" at bounding box center [660, 315] width 1240 height 16
checkbox hdl "true"
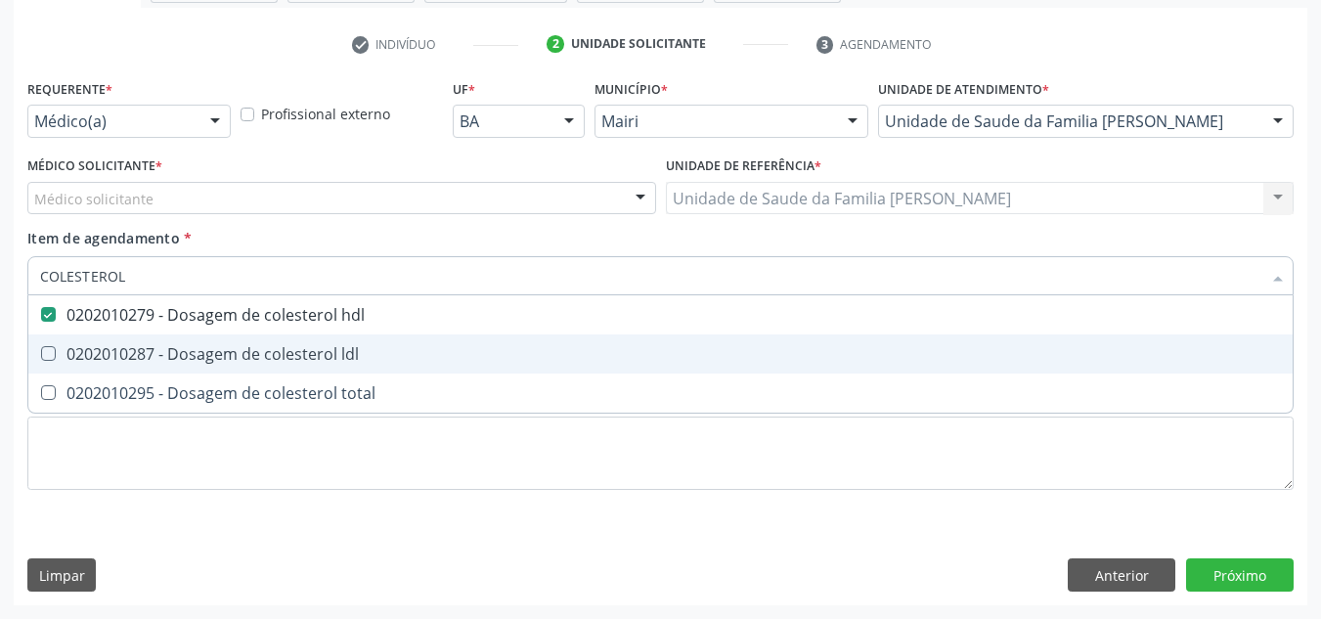
click at [62, 339] on span "0202010287 - Dosagem de colesterol ldl" at bounding box center [660, 353] width 1264 height 39
checkbox ldl "true"
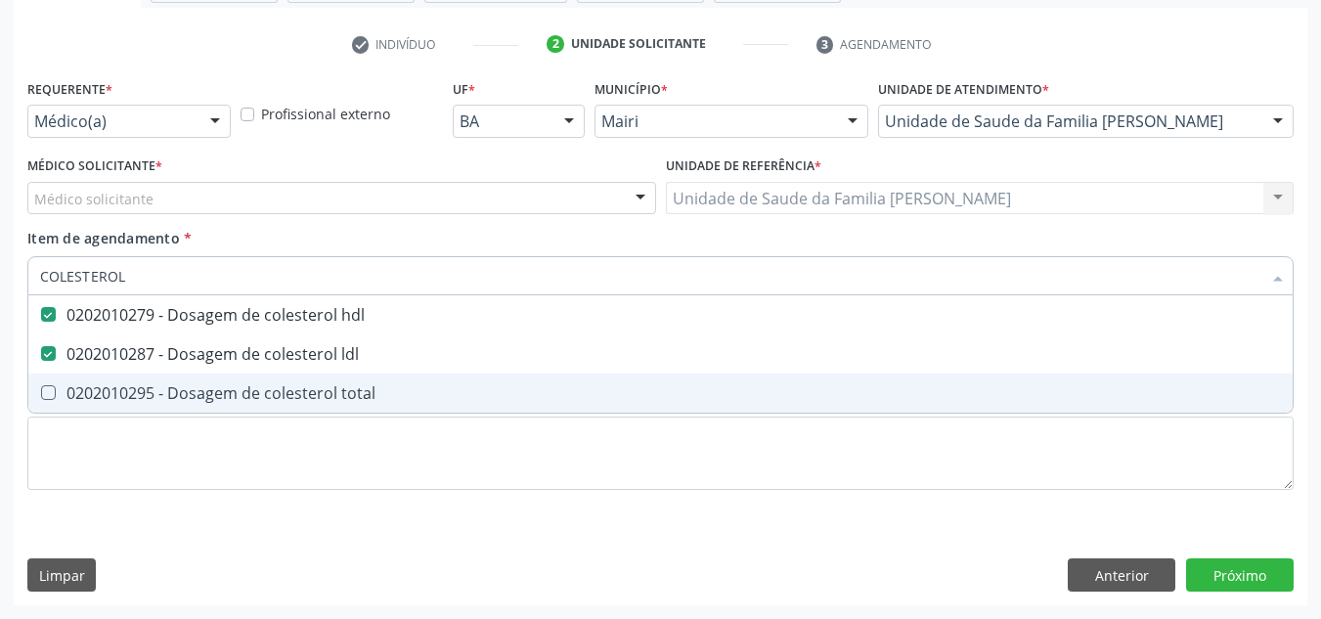
click at [52, 390] on total at bounding box center [48, 392] width 15 height 15
click at [41, 390] on total "checkbox" at bounding box center [34, 392] width 13 height 13
checkbox total "true"
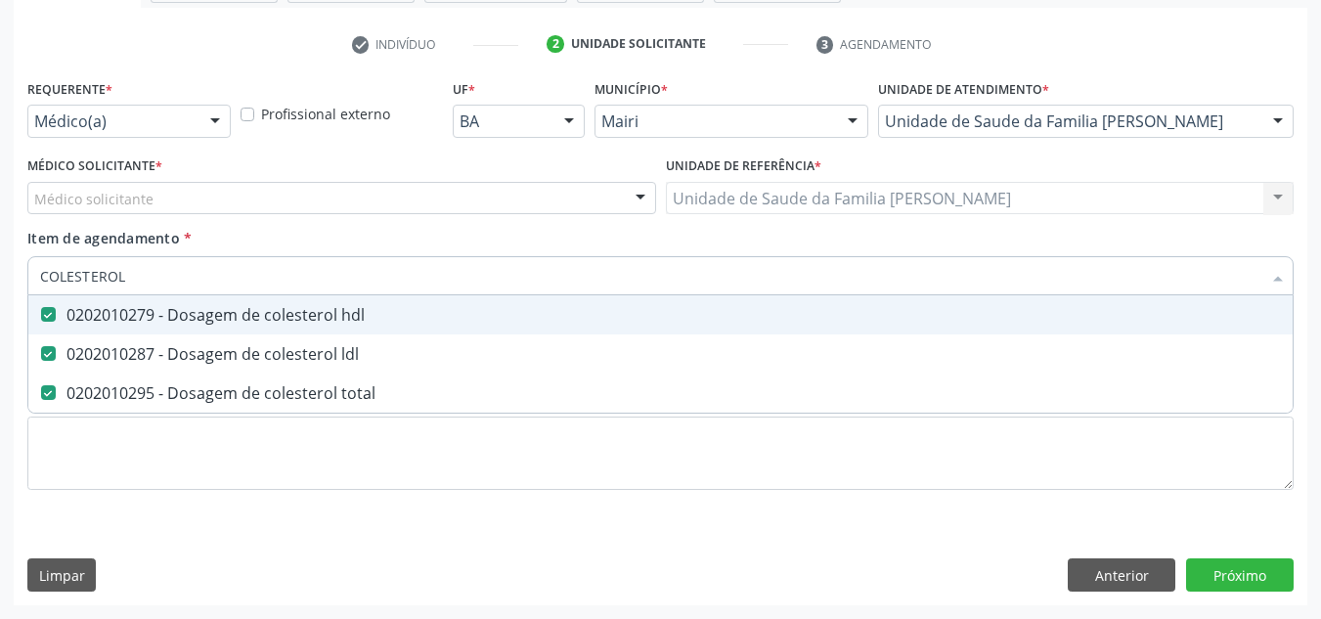
drag, startPoint x: 143, startPoint y: 282, endPoint x: 43, endPoint y: 287, distance: 99.9
click at [43, 287] on input "COLESTEROL" at bounding box center [650, 275] width 1221 height 39
checkbox hdl "false"
checkbox ldl "false"
checkbox total "false"
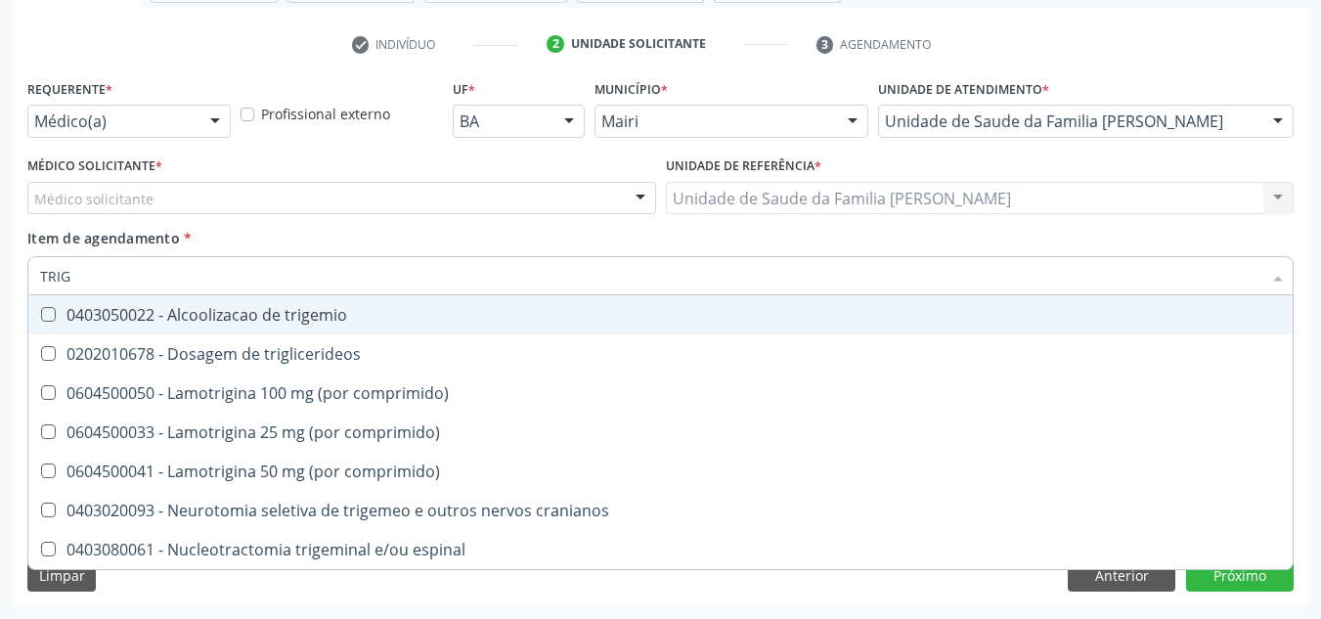
type input "TRIGL"
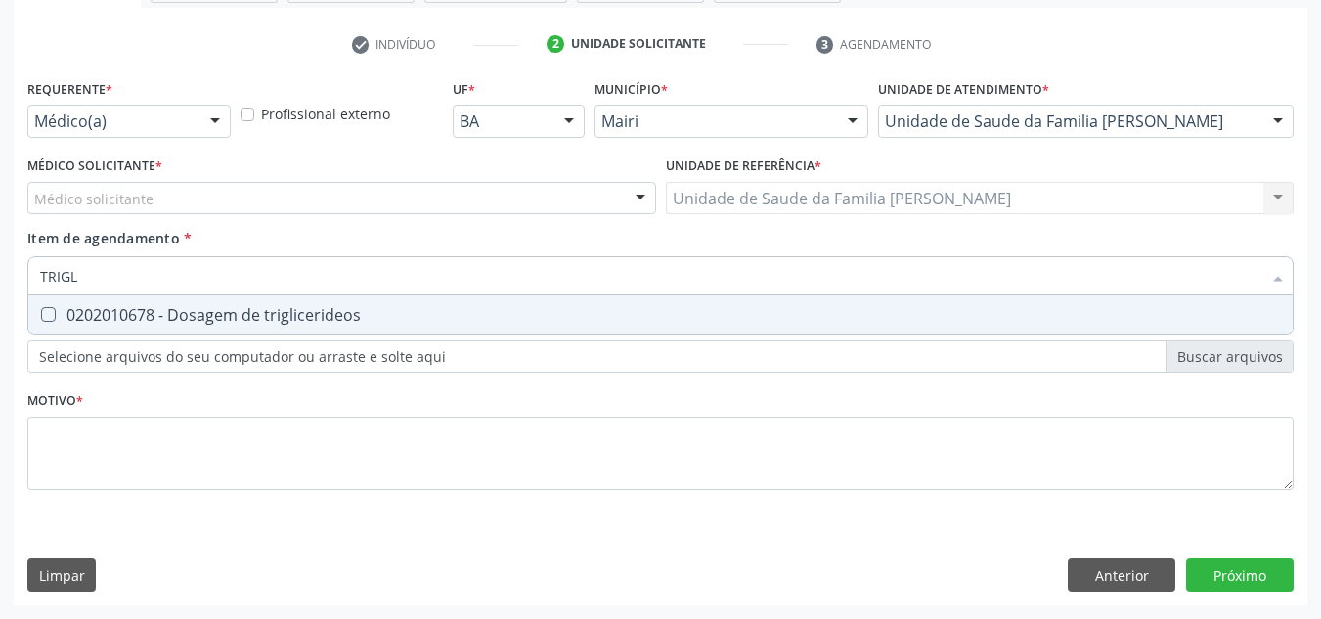
click at [46, 322] on triglicerideos at bounding box center [48, 314] width 15 height 15
click at [41, 321] on triglicerideos "checkbox" at bounding box center [34, 314] width 13 height 13
checkbox triglicerideos "true"
drag, startPoint x: 120, startPoint y: 276, endPoint x: 37, endPoint y: 281, distance: 83.2
click at [37, 281] on div "TRIGL" at bounding box center [660, 275] width 1266 height 39
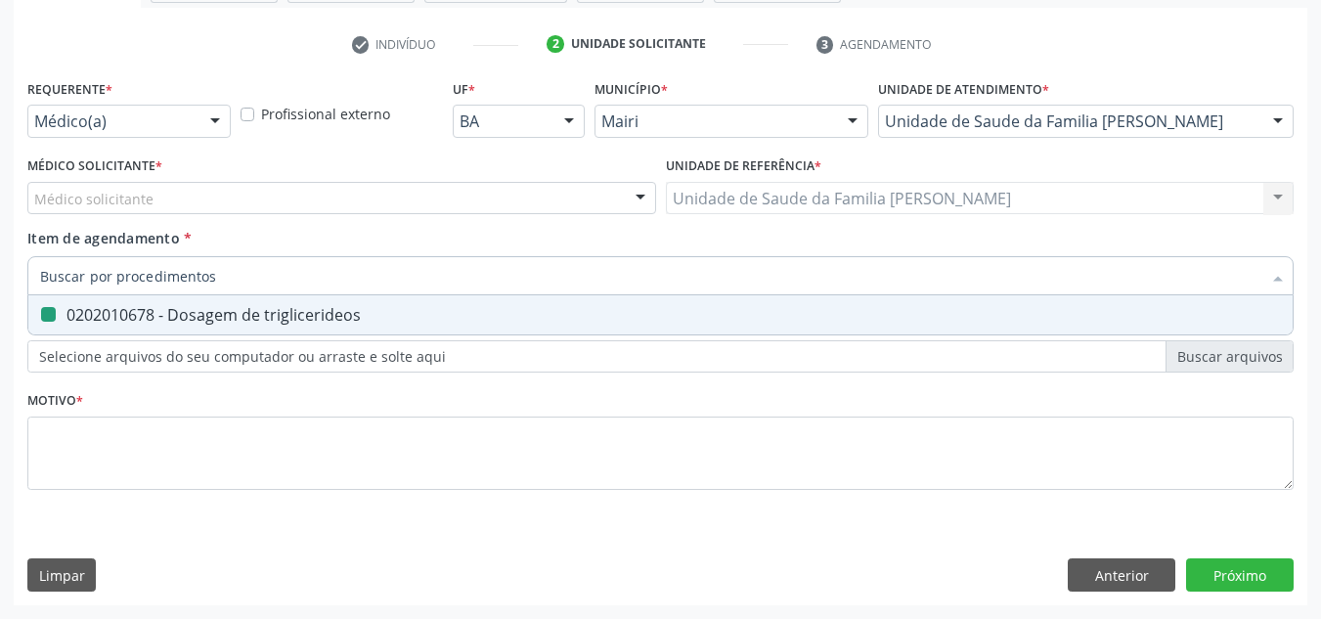
checkbox triglicerideos "false"
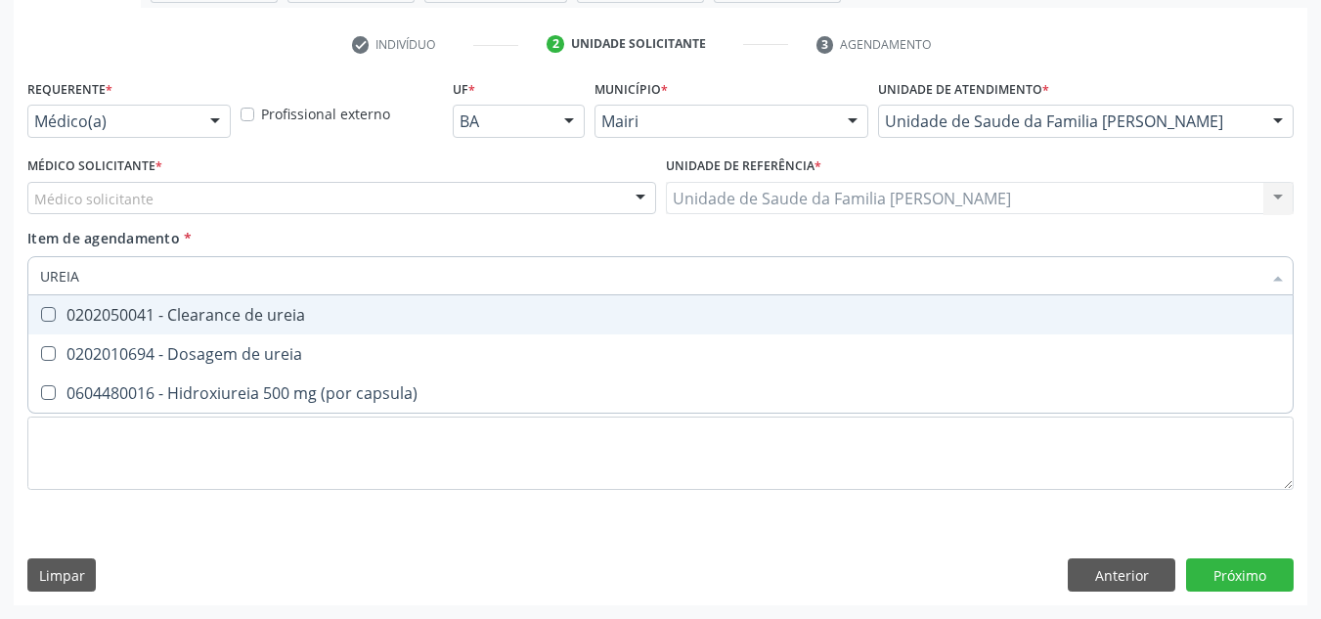
type input "UREIA"
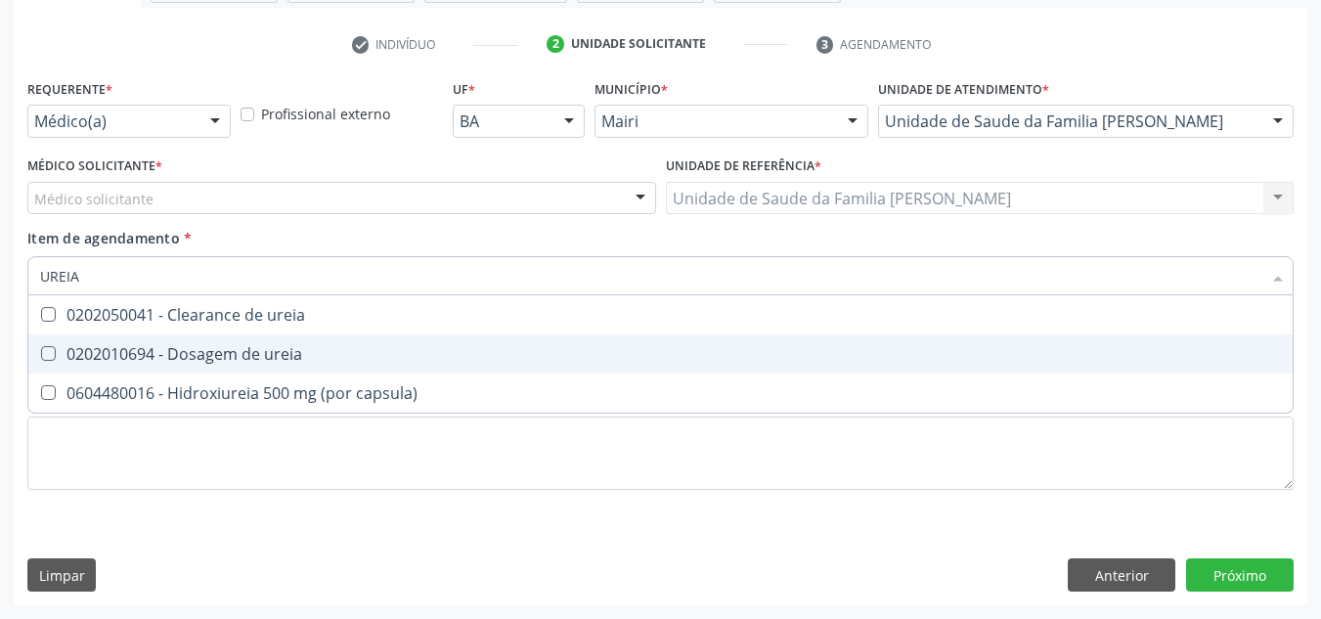
click at [65, 348] on div "0202010694 - Dosagem de ureia" at bounding box center [660, 354] width 1240 height 16
checkbox ureia "true"
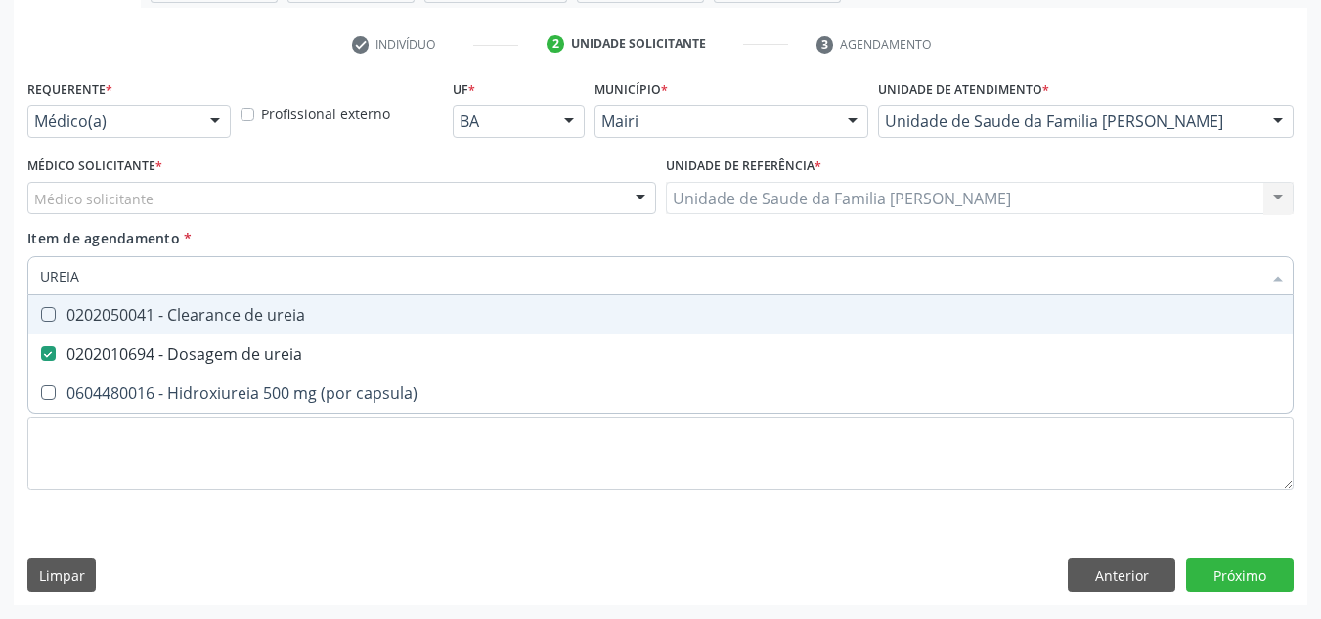
drag, startPoint x: 91, startPoint y: 265, endPoint x: 37, endPoint y: 279, distance: 55.5
click at [37, 279] on div "UREIA" at bounding box center [660, 275] width 1266 height 39
checkbox ureia "false"
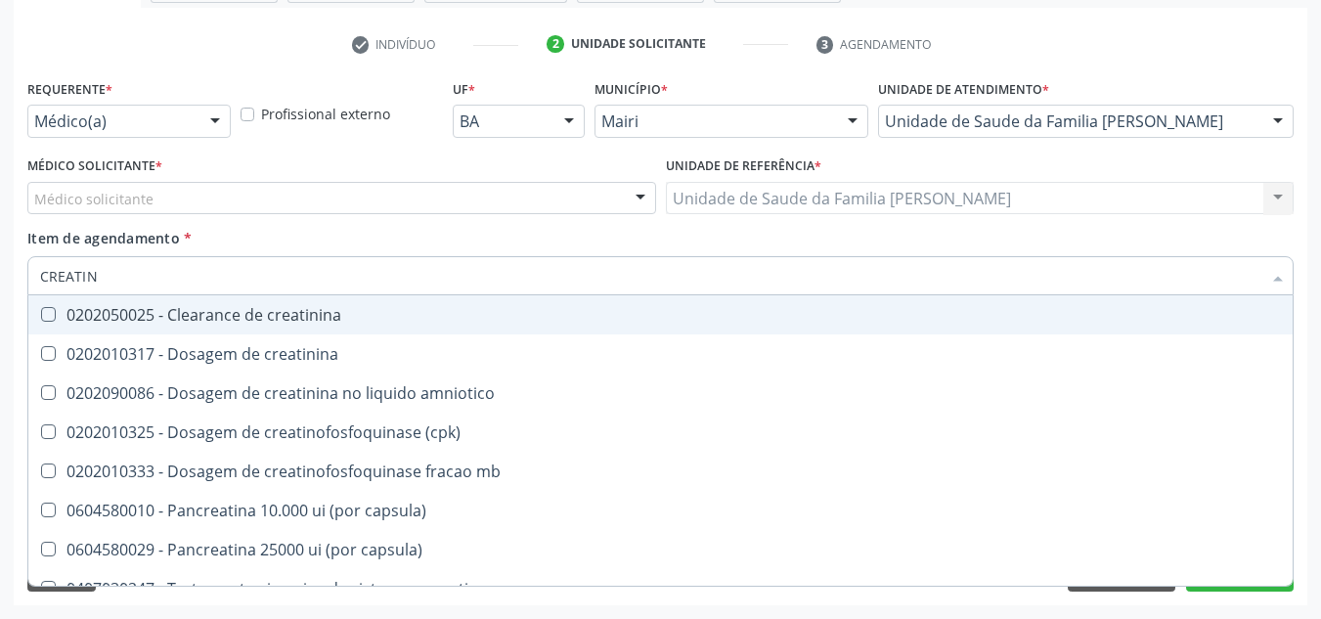
type input "CREATINI"
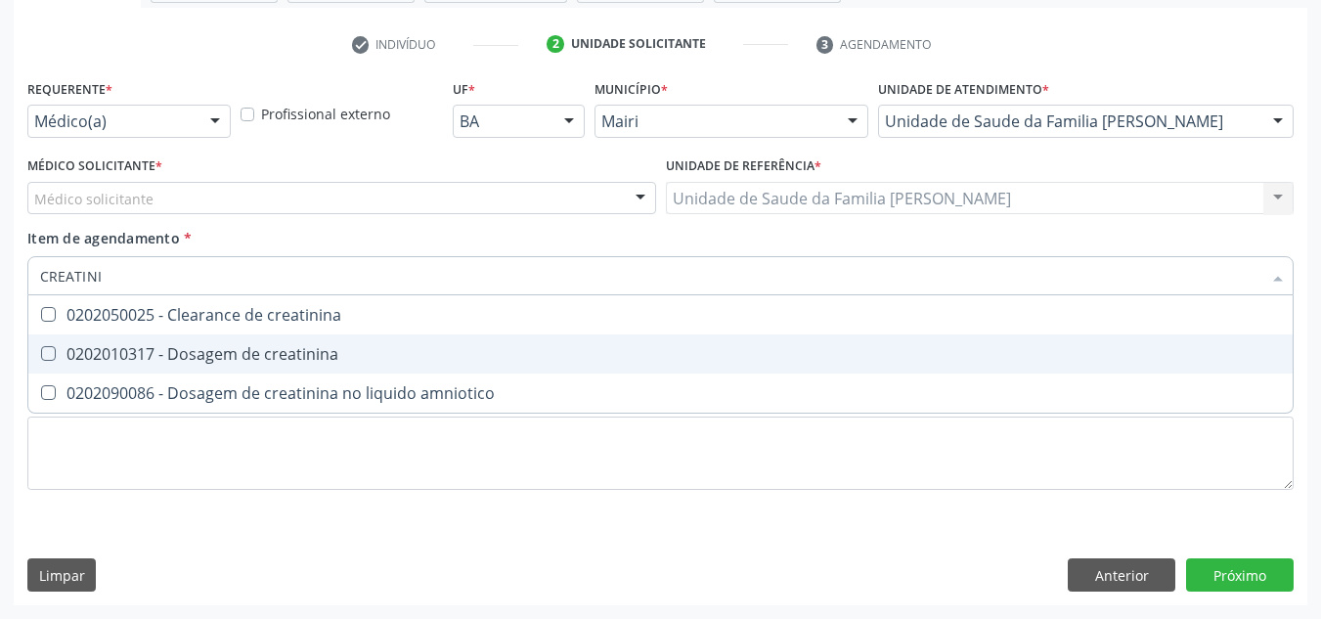
click at [66, 346] on div "0202010317 - Dosagem de creatinina" at bounding box center [660, 354] width 1240 height 16
checkbox creatinina "true"
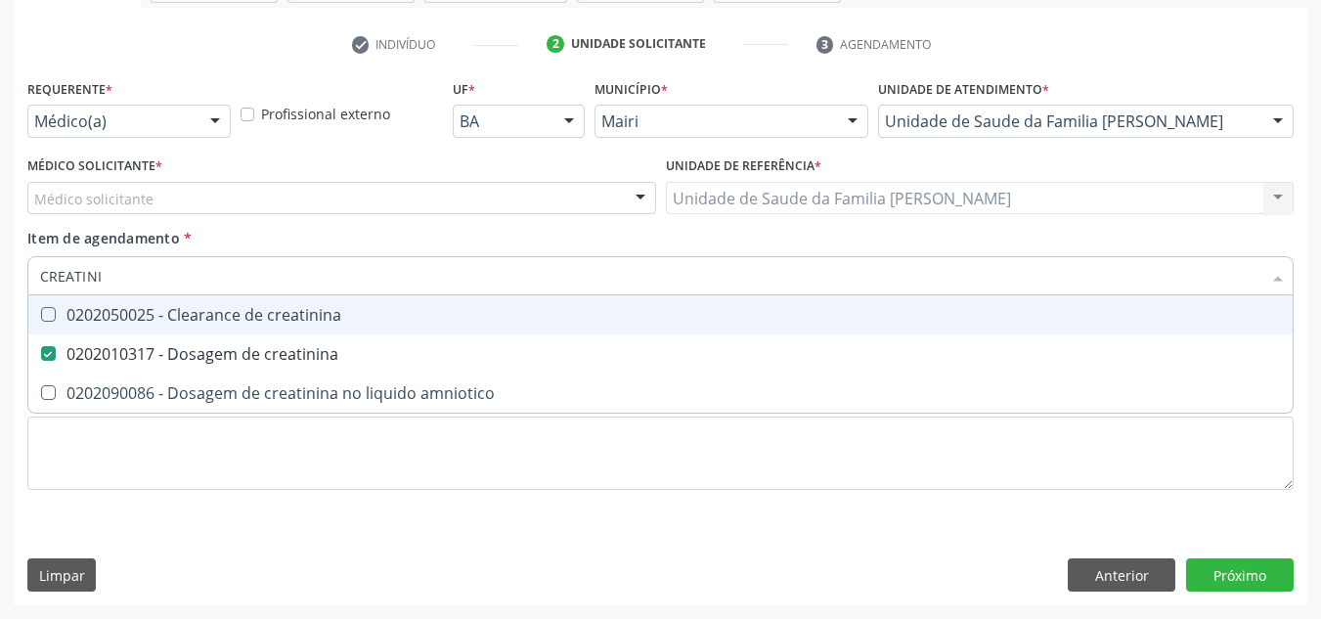
drag, startPoint x: 73, startPoint y: 273, endPoint x: 31, endPoint y: 268, distance: 42.3
click at [31, 268] on div "CREATINI" at bounding box center [660, 275] width 1266 height 39
drag, startPoint x: 122, startPoint y: 283, endPoint x: 43, endPoint y: 289, distance: 79.4
click at [42, 289] on input "CREATINI" at bounding box center [650, 275] width 1221 height 39
checkbox creatinina "false"
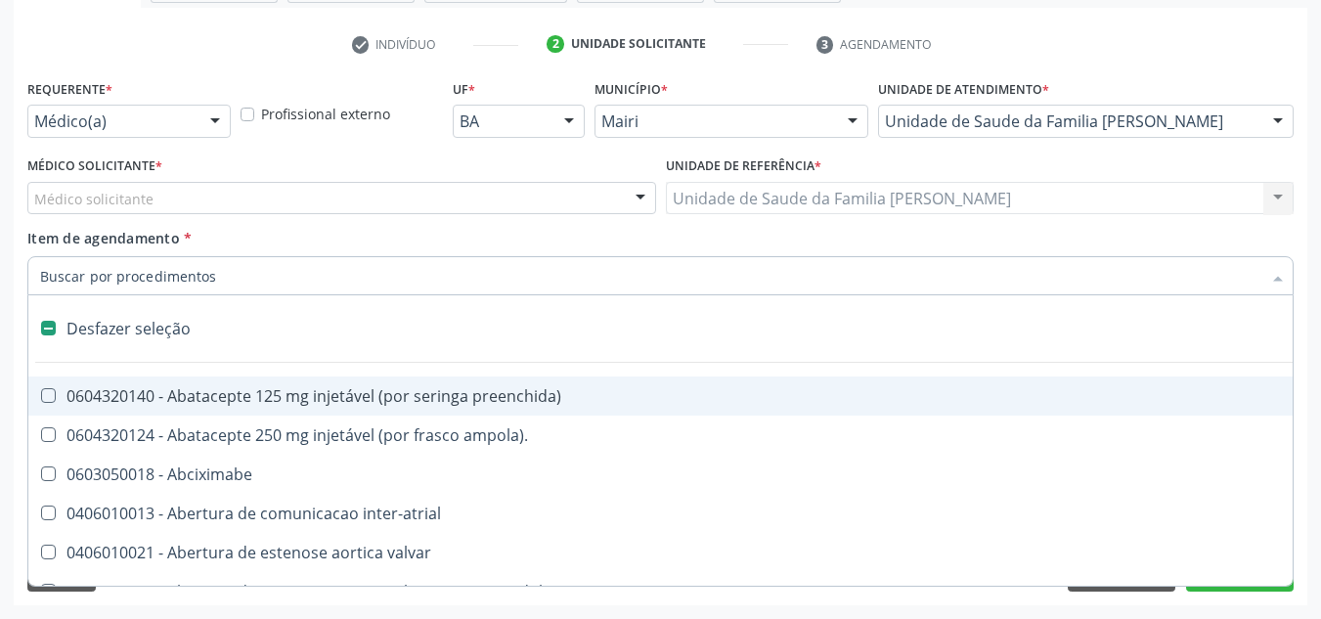
click at [128, 276] on input "Item de agendamento *" at bounding box center [650, 275] width 1221 height 39
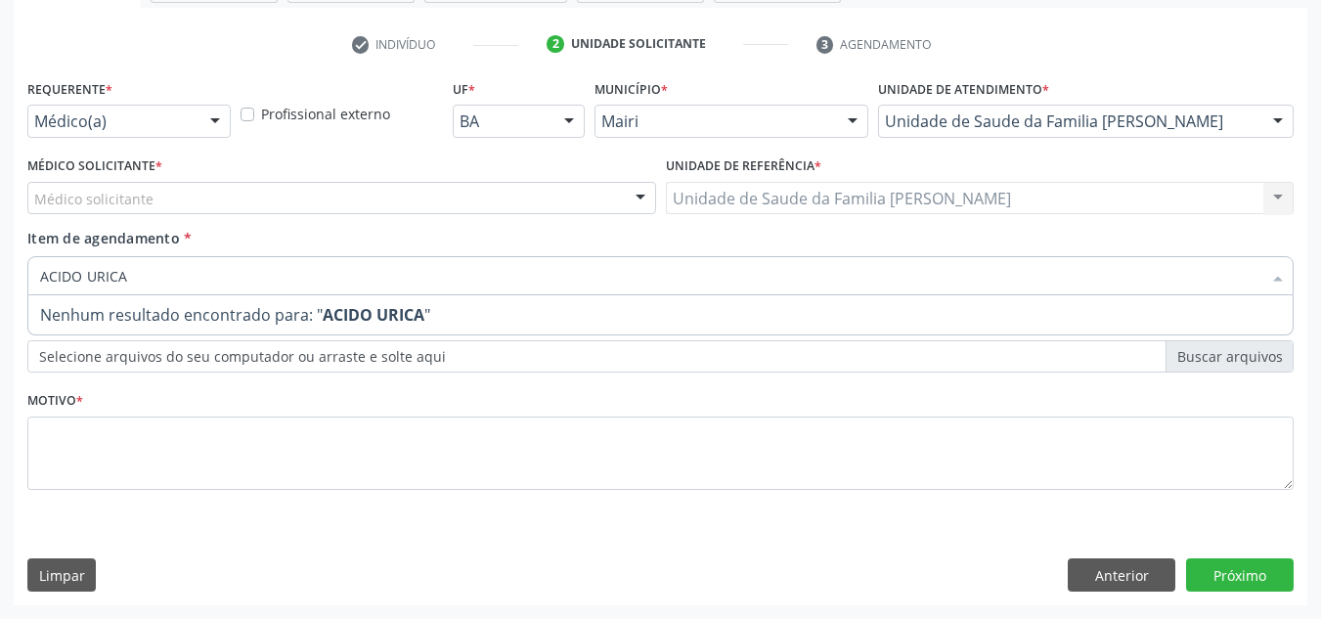
type input "ACIDO URIC"
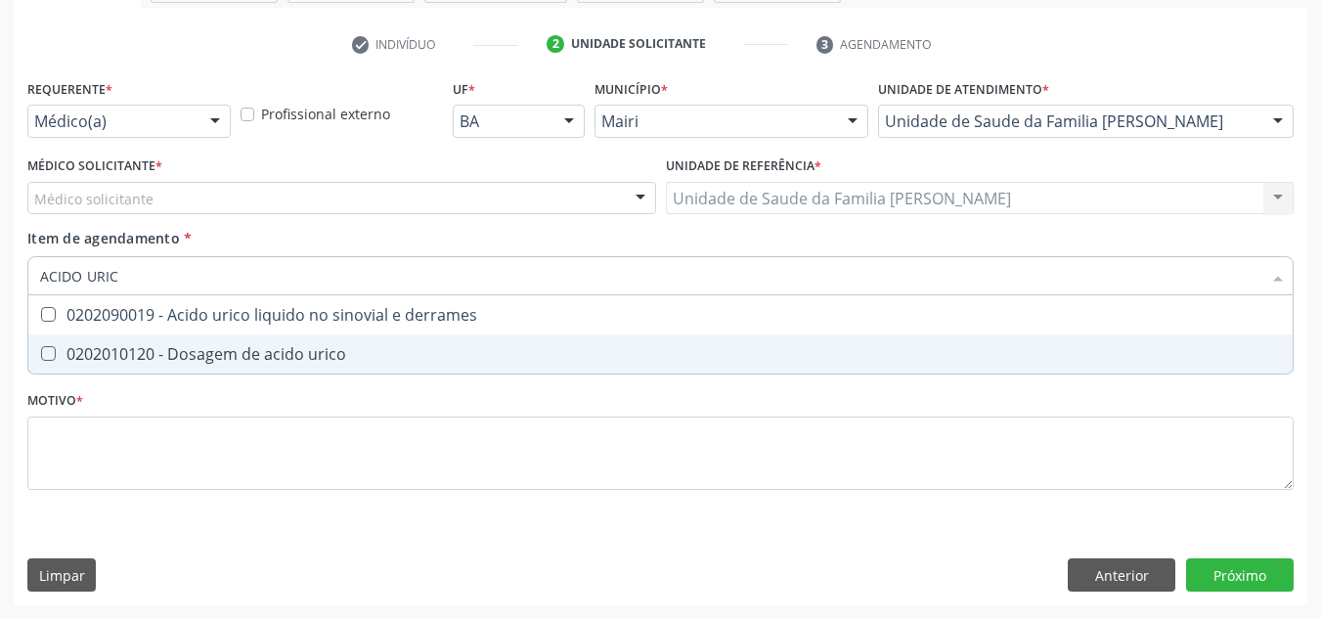
click at [268, 362] on div "0202010120 - Dosagem de acido urico" at bounding box center [660, 354] width 1240 height 16
checkbox urico "true"
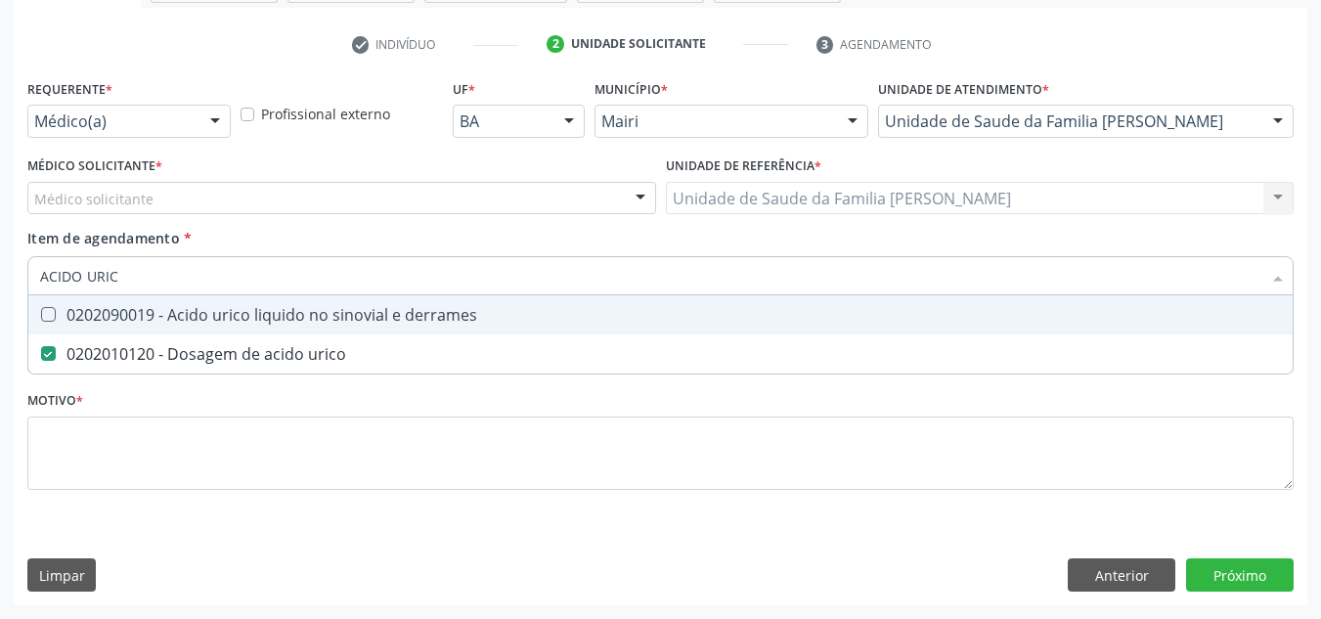
drag, startPoint x: 195, startPoint y: 272, endPoint x: 22, endPoint y: 278, distance: 173.1
click at [22, 278] on div "Requerente * Médico(a) Médico(a) Enfermeiro(a) Paciente Nenhum resultado encont…" at bounding box center [660, 339] width 1293 height 531
checkbox urico "false"
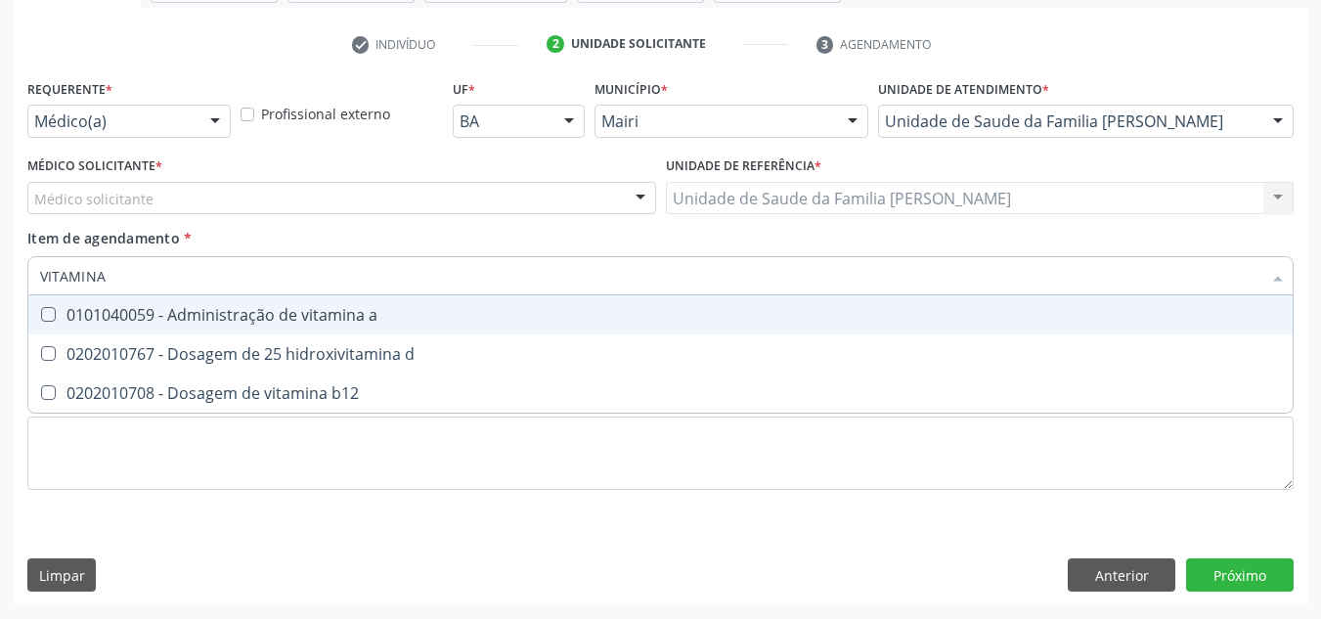
type input "VITAMINA"
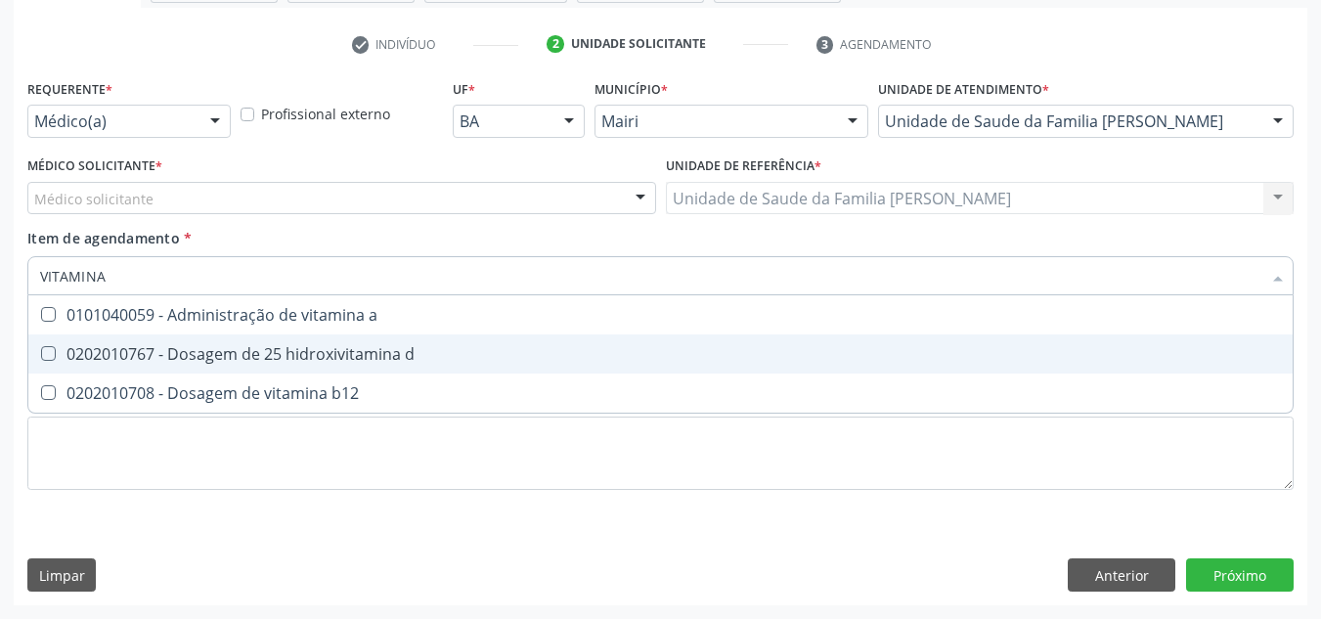
click at [59, 353] on div "0202010767 - Dosagem de 25 hidroxivitamina d" at bounding box center [660, 354] width 1240 height 16
checkbox d "true"
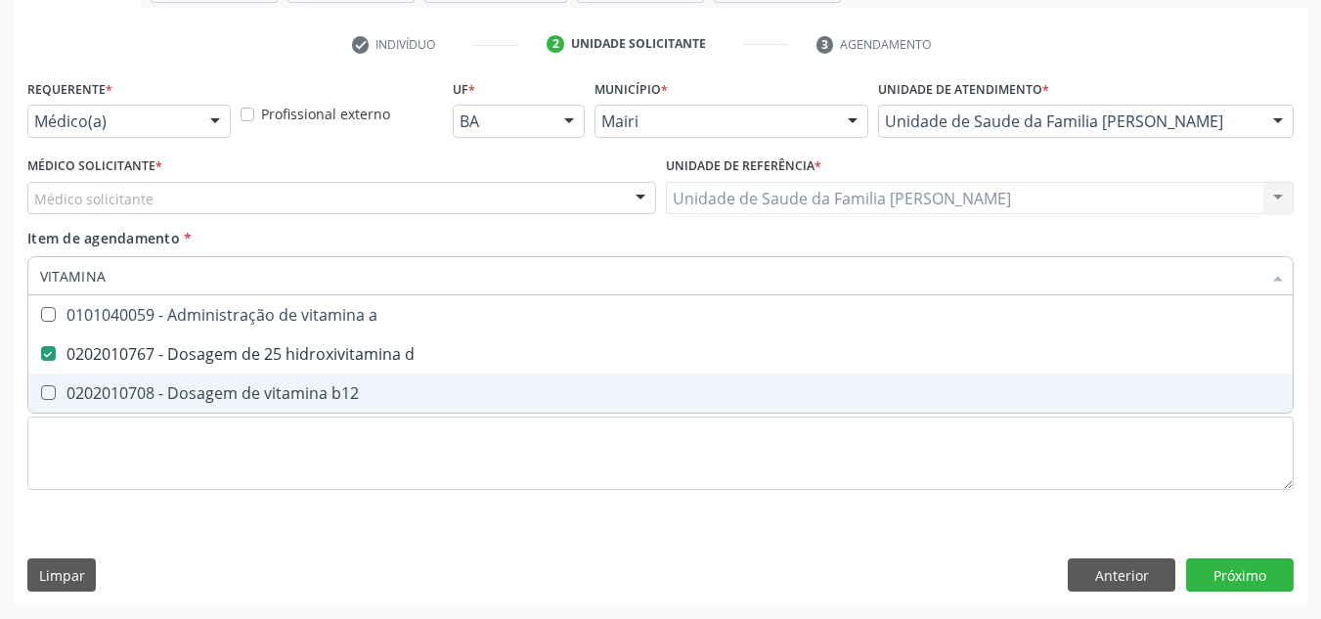
click at [57, 391] on div "0202010708 - Dosagem de vitamina b12" at bounding box center [660, 393] width 1240 height 16
checkbox b12 "true"
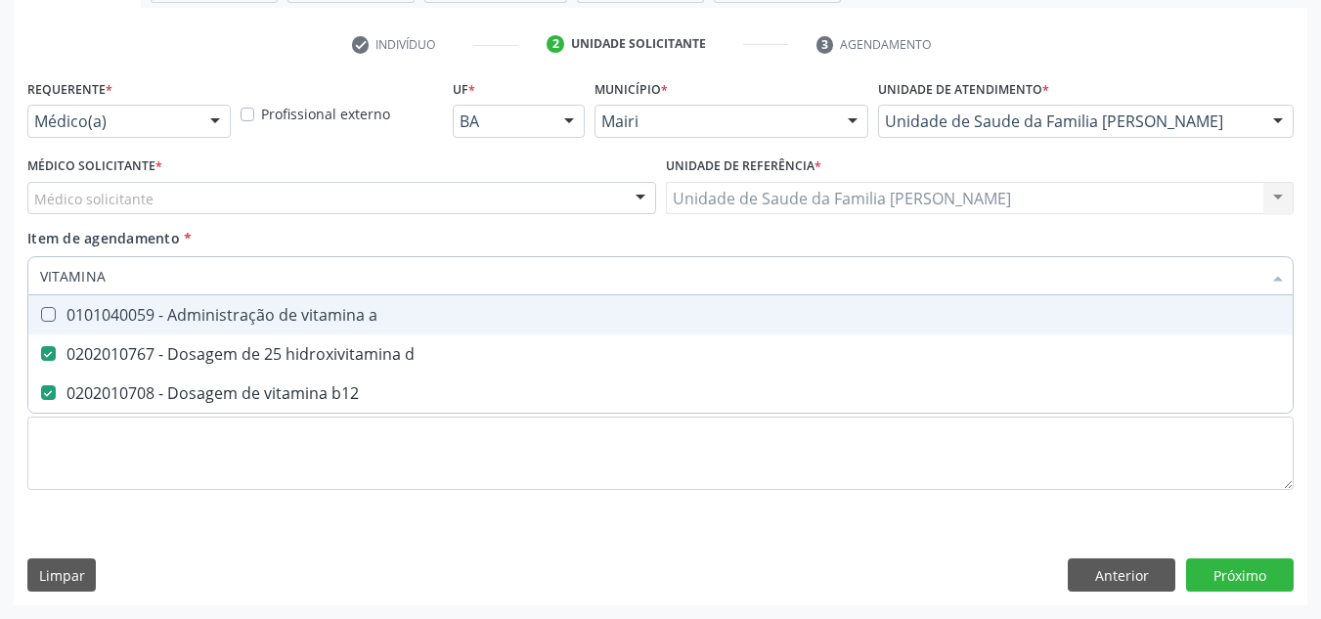
drag, startPoint x: 181, startPoint y: 273, endPoint x: 18, endPoint y: 276, distance: 163.3
click at [18, 279] on div "Requerente * Médico(a) Médico(a) Enfermeiro(a) Paciente Nenhum resultado encont…" at bounding box center [660, 339] width 1293 height 531
checkbox d "false"
checkbox b12 "false"
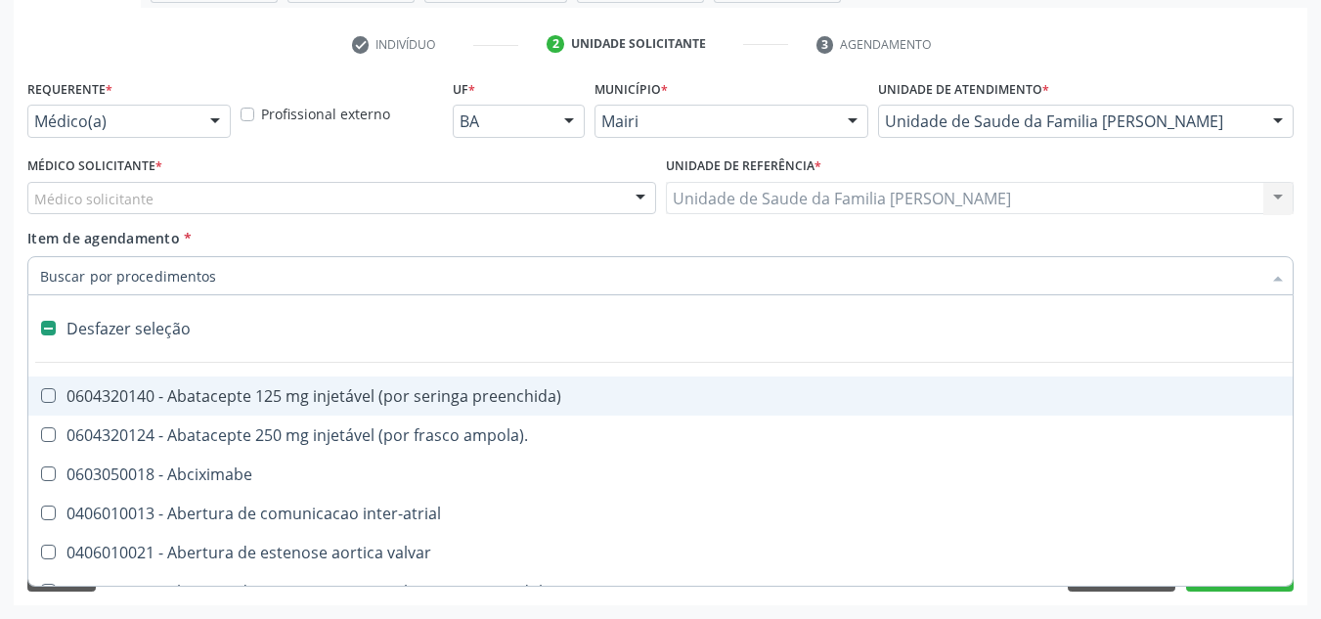
click at [127, 275] on input "Item de agendamento *" at bounding box center [650, 275] width 1221 height 39
type input "V"
checkbox preenchida\) "true"
checkbox guiado\) "true"
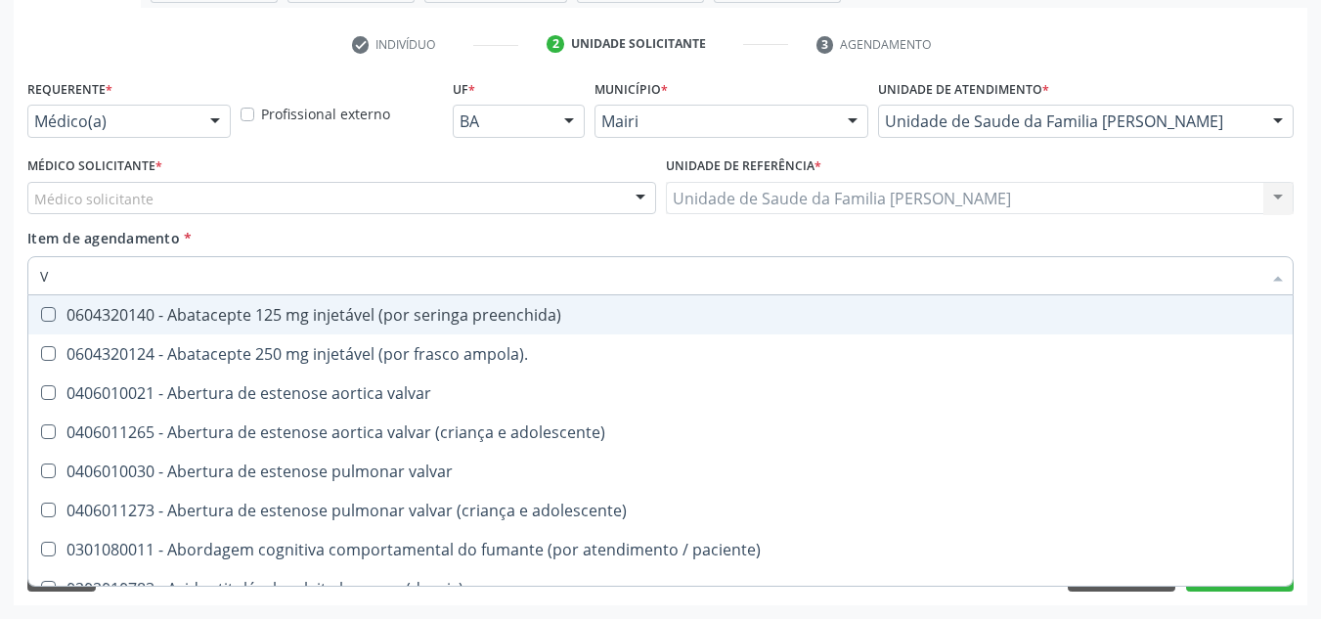
type input "VI"
checkbox paliativos "true"
checkbox motor "true"
checkbox d "false"
checkbox b12 "false"
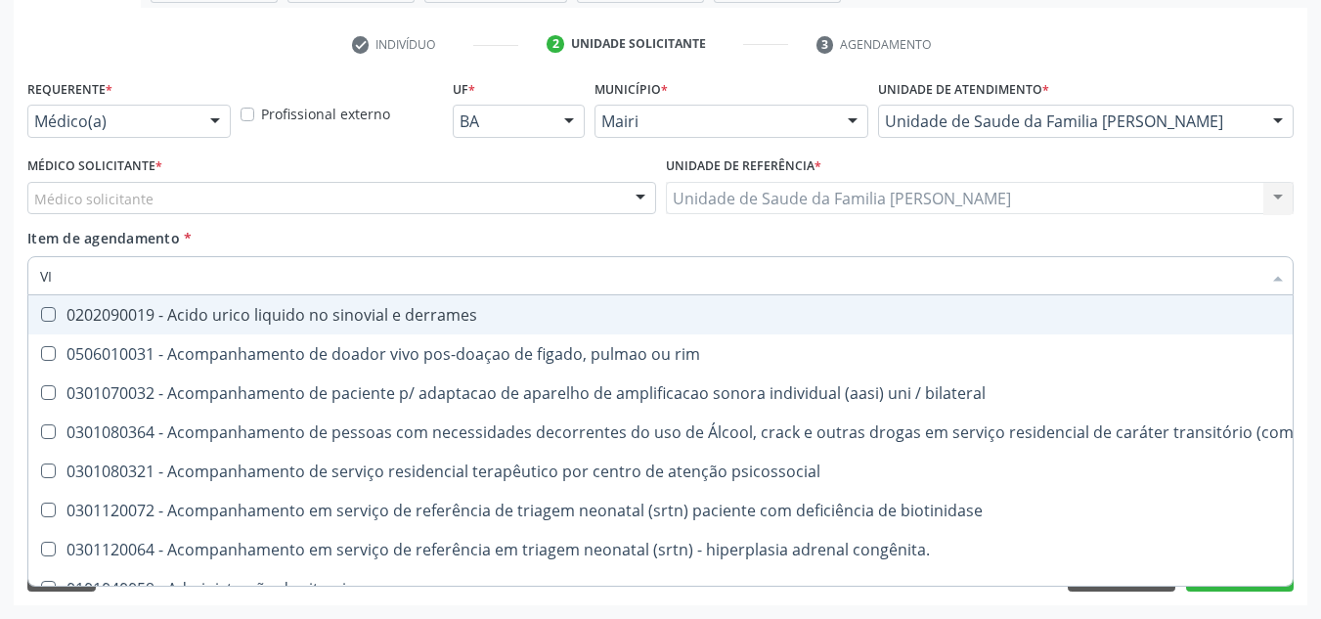
type input "VIT"
checkbox biotinidase "true"
checkbox congênita\ "true"
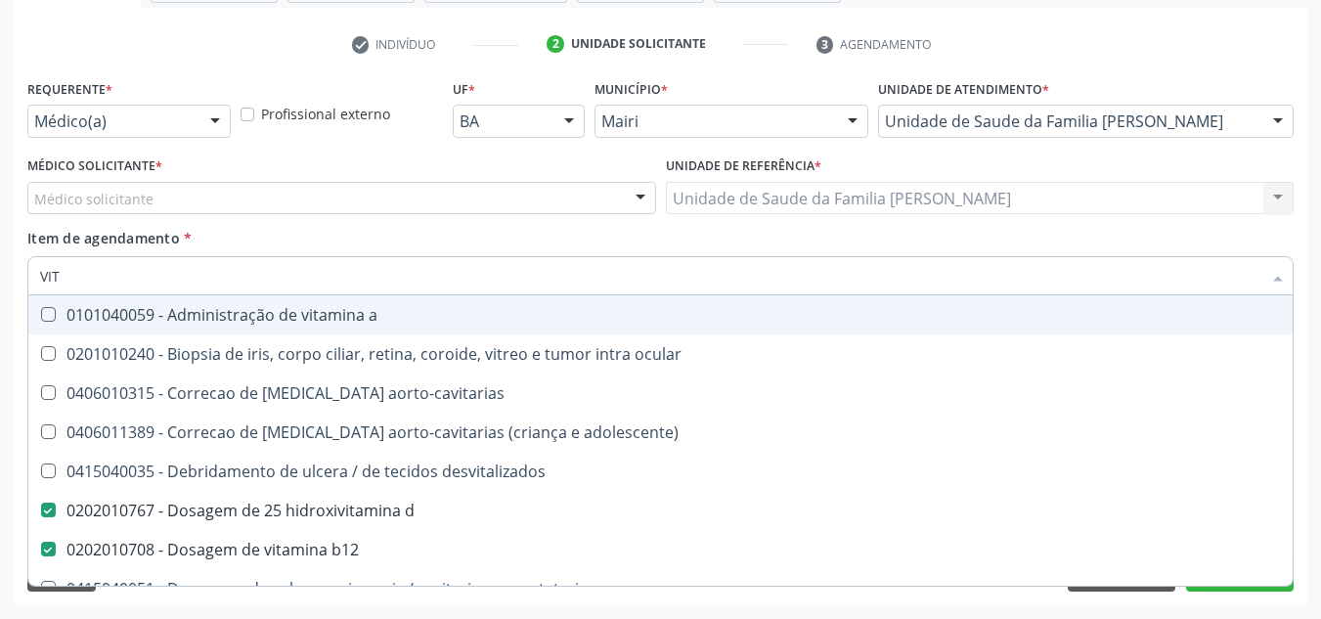
type input "VITA"
checkbox desvitalizados "true"
checkbox b12 "false"
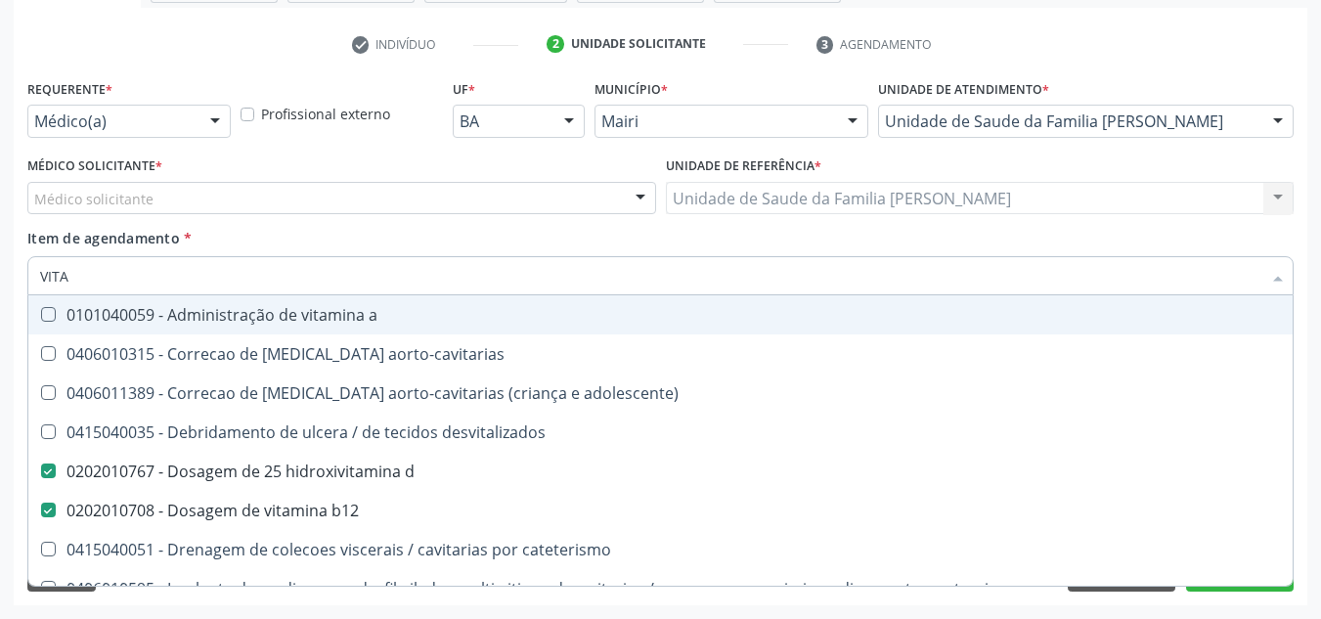
type input "VITAM"
checkbox aorto-cavitarias "true"
checkbox adolescente\) "true"
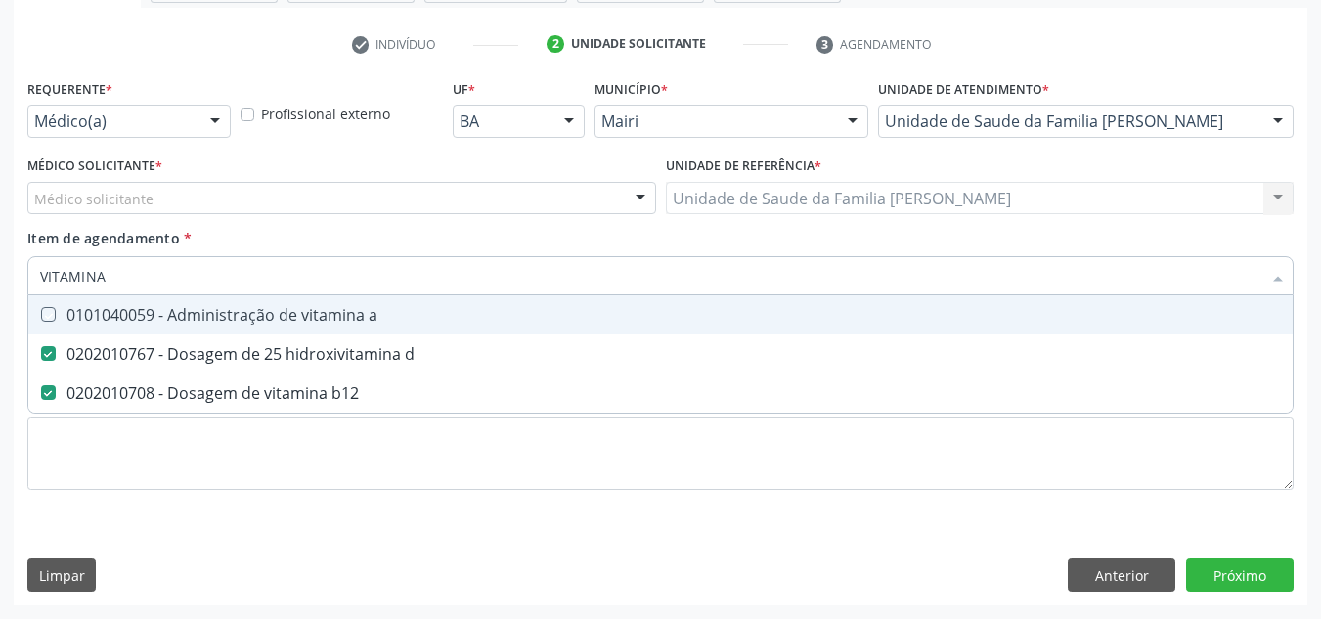
type input "VITAMINA B"
checkbox link "true"
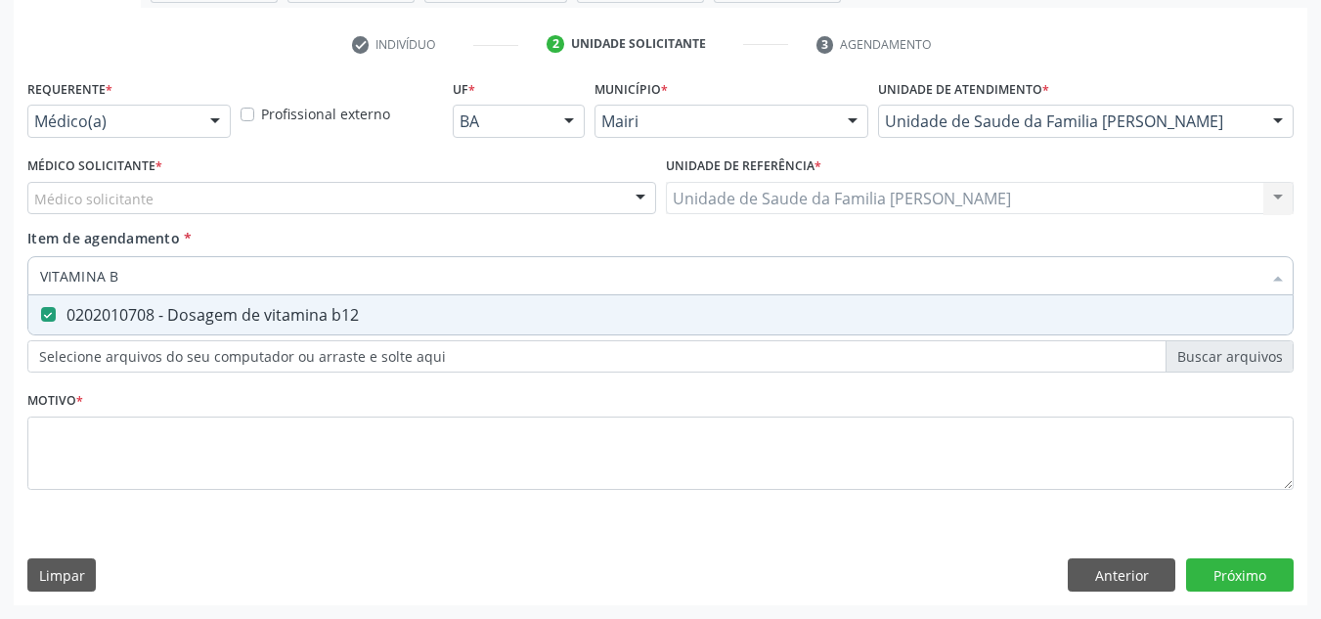
type input "VITAMINA"
checkbox b12 "false"
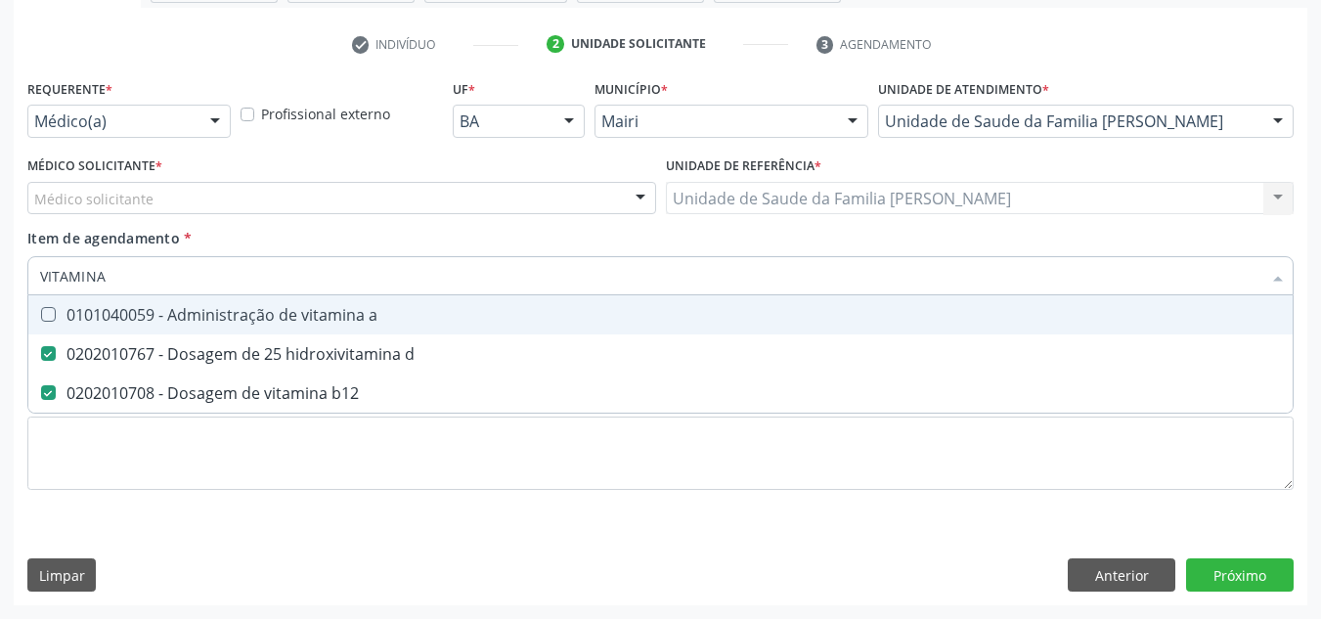
drag, startPoint x: 152, startPoint y: 284, endPoint x: 28, endPoint y: 285, distance: 124.1
click at [28, 285] on div "VITAMINA" at bounding box center [660, 275] width 1266 height 39
checkbox d "false"
checkbox b12 "false"
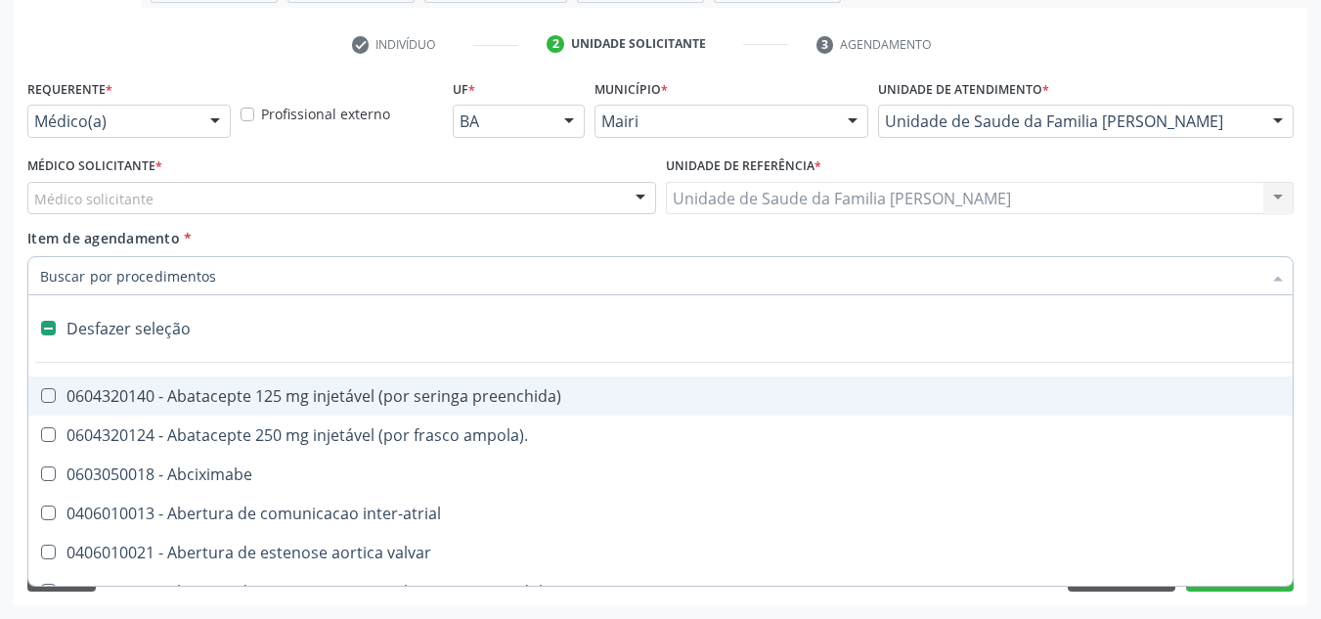
type input "U"
checkbox ureia "true"
checkbox transplante "true"
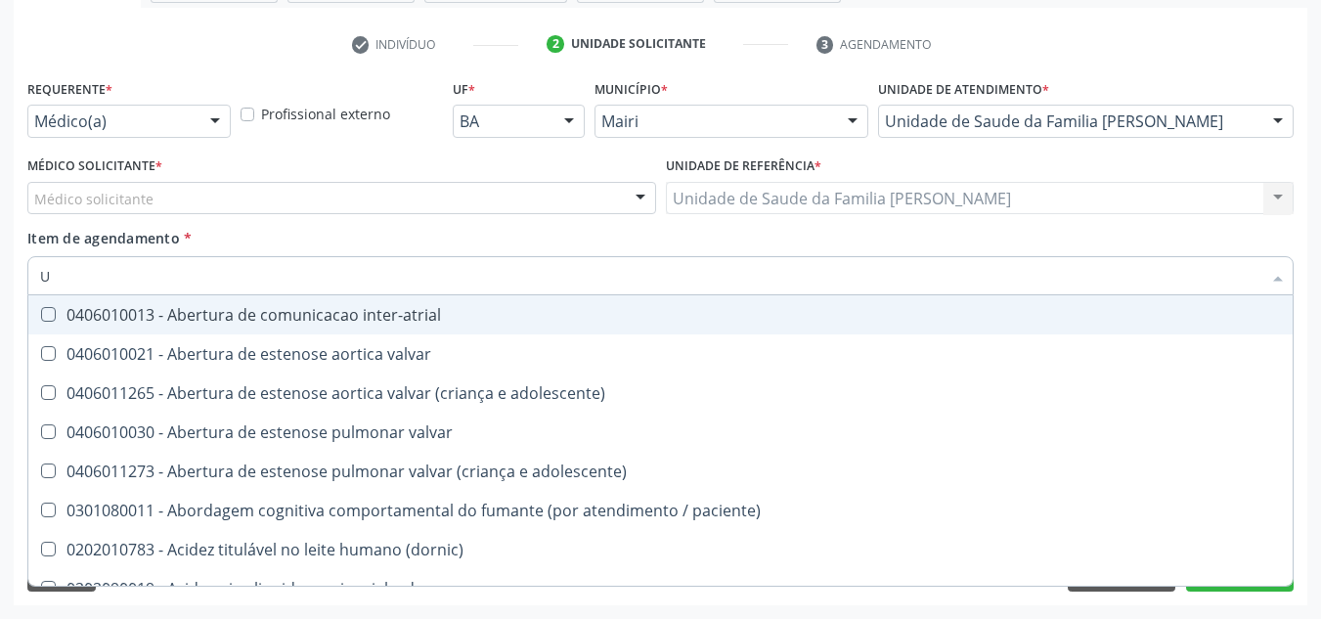
type input "UR"
checkbox lisa "true"
checkbox nivel "true"
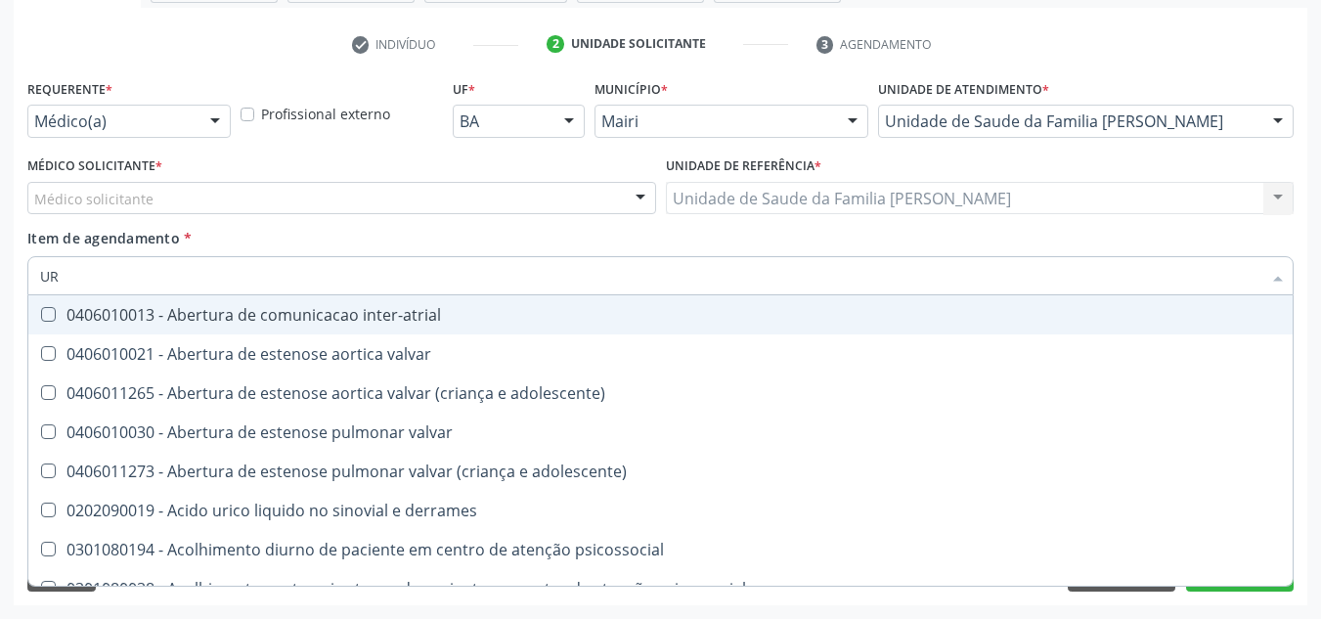
type input "URI"
checkbox b "true"
type input "URIN"
checkbox b "false"
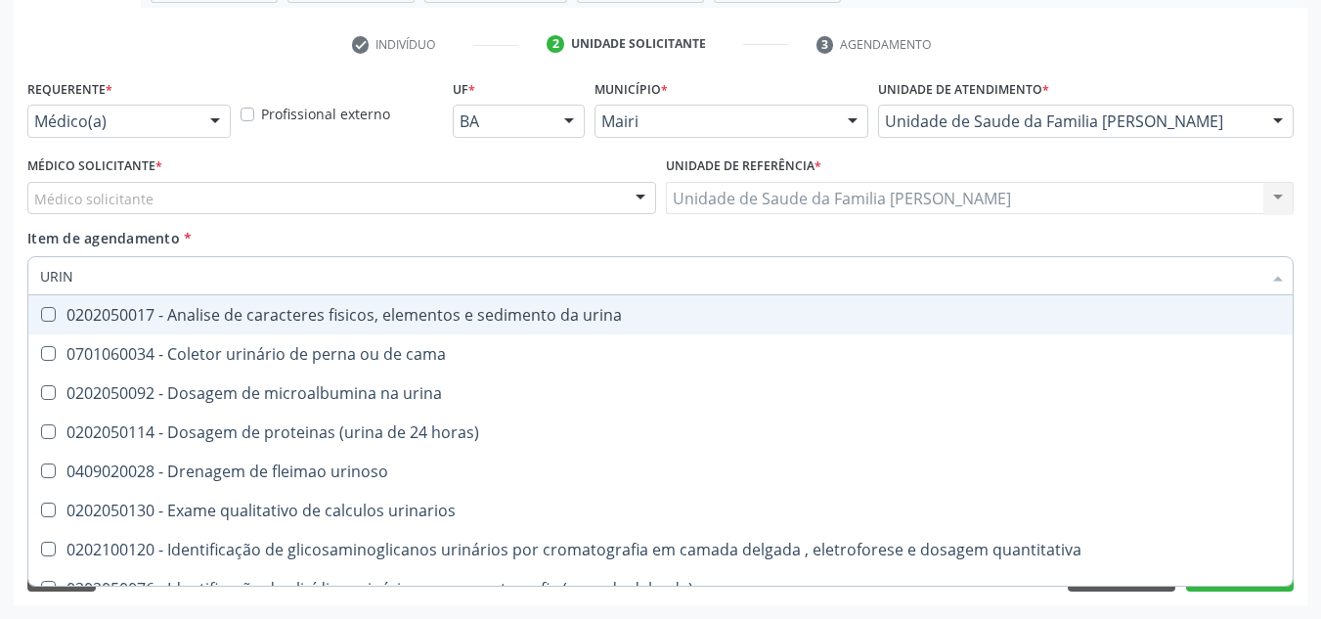
type input "URINA"
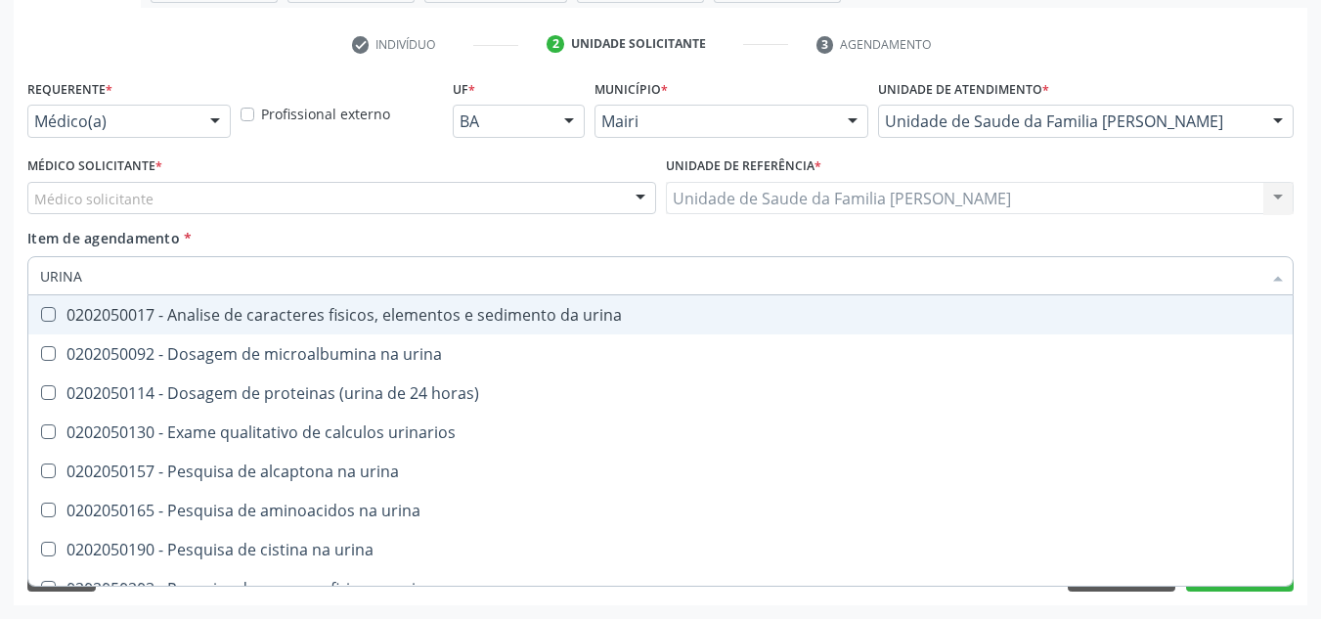
click at [65, 309] on div "0202050017 - Analise de caracteres fisicos, elementos e sedimento da urina" at bounding box center [660, 315] width 1240 height 16
checkbox urina "true"
drag, startPoint x: 112, startPoint y: 273, endPoint x: 39, endPoint y: 276, distance: 73.4
click at [39, 276] on div "URINA" at bounding box center [660, 275] width 1266 height 39
checkbox urina "false"
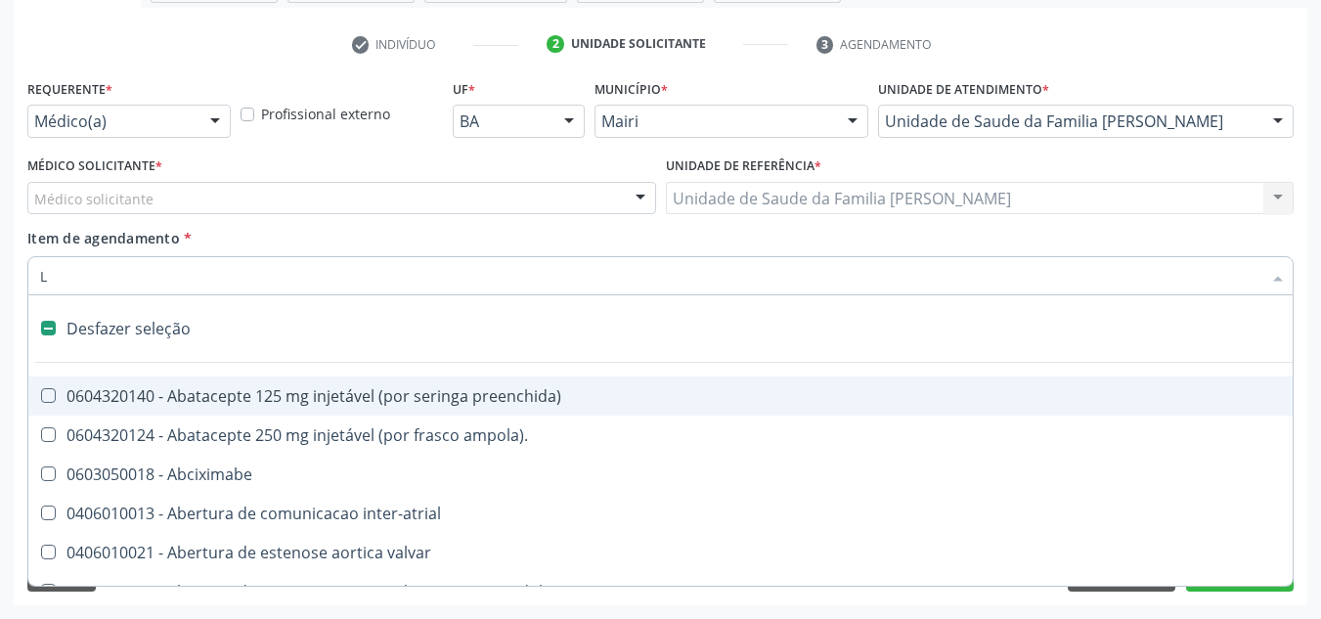
type input "LA"
checkbox Amnioscopia "false"
checkbox urina "false"
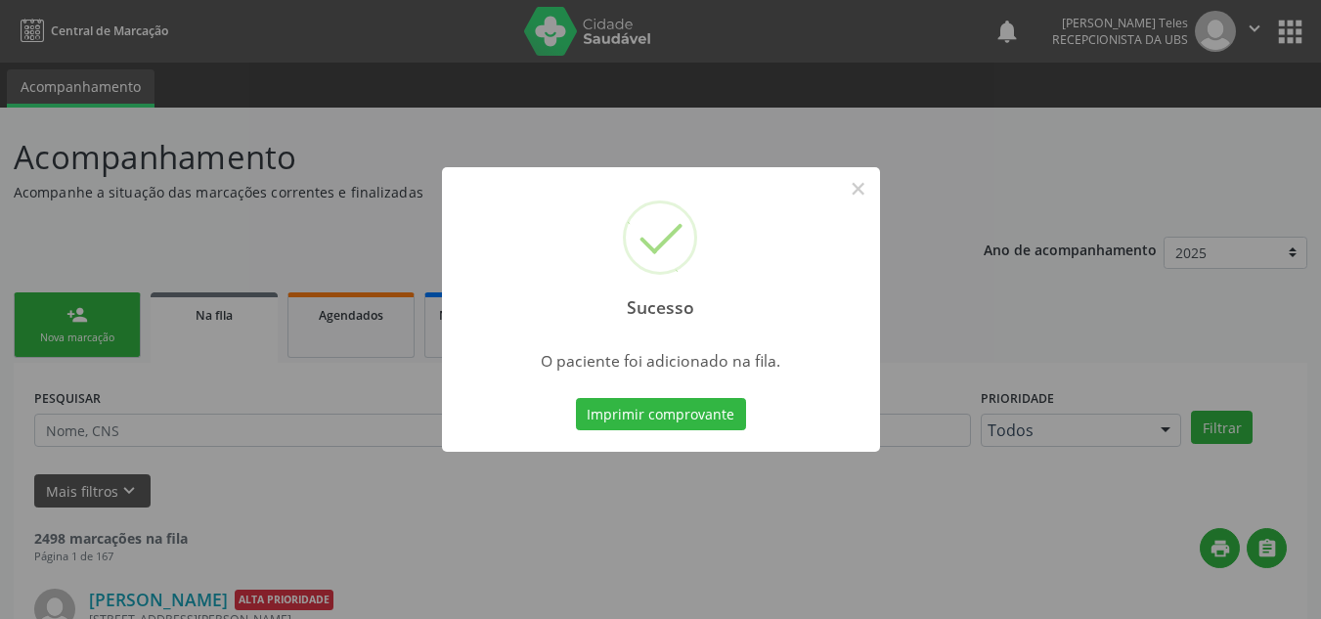
scroll to position [26, 0]
